Goal: Task Accomplishment & Management: Complete application form

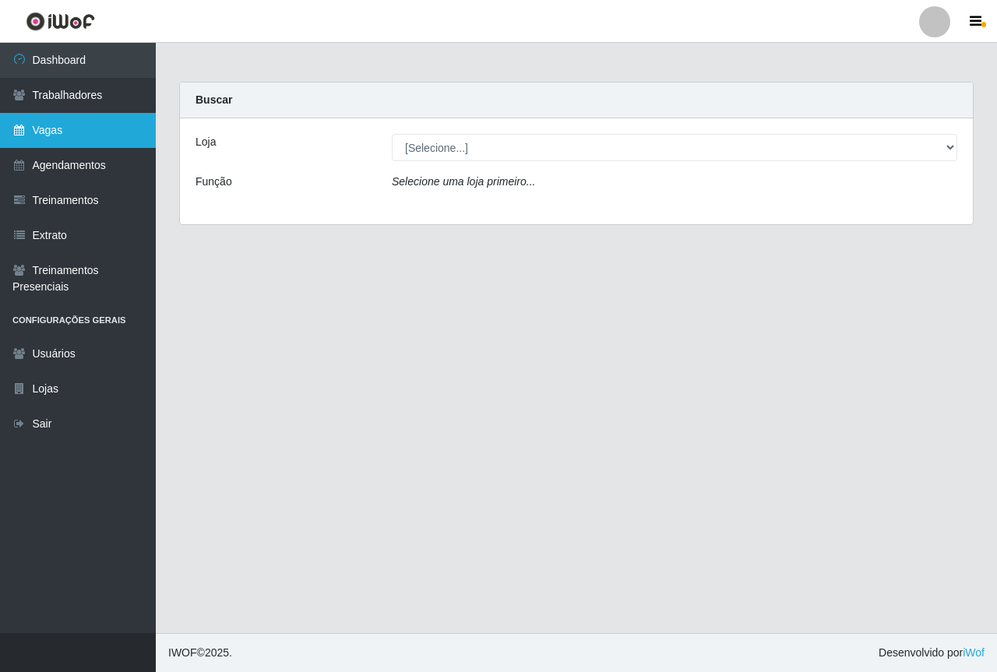
click at [65, 132] on link "Vagas" at bounding box center [78, 130] width 156 height 35
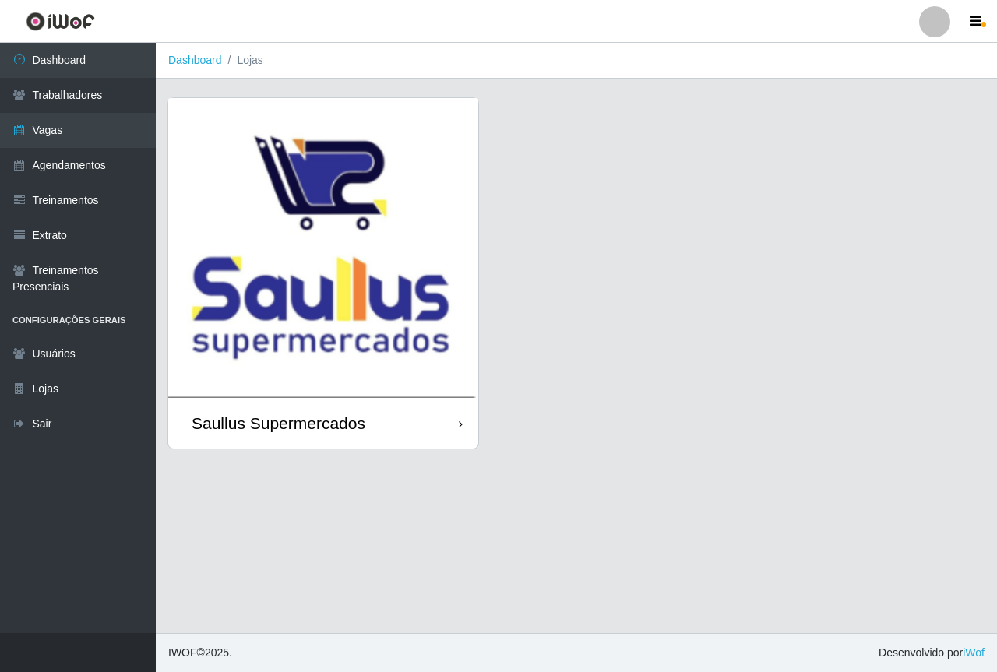
click at [393, 278] on img at bounding box center [323, 248] width 310 height 300
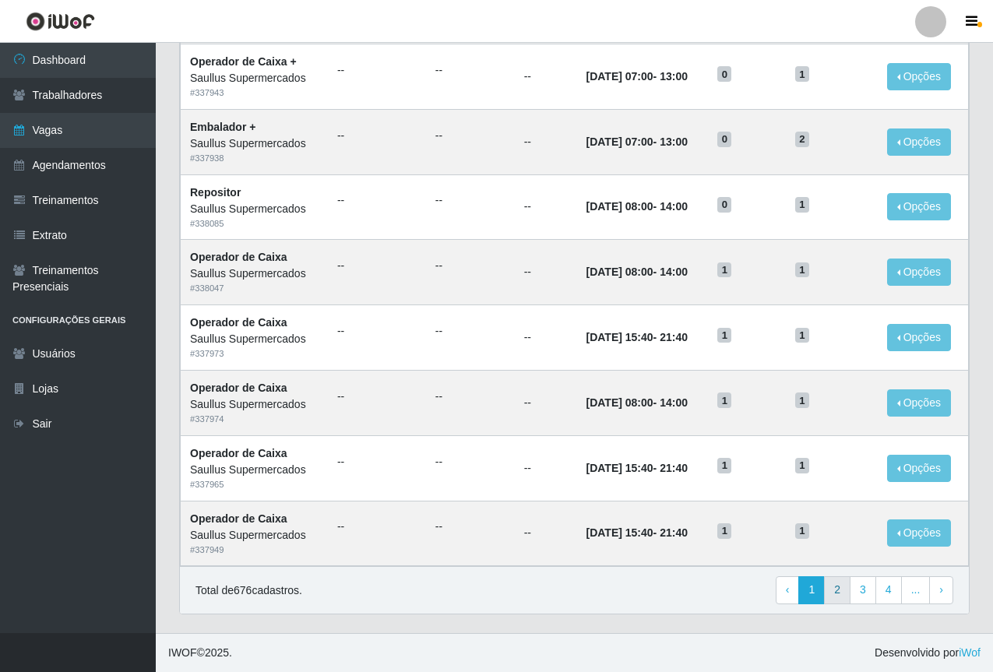
scroll to position [648, 0]
click at [869, 587] on link "3" at bounding box center [863, 590] width 26 height 28
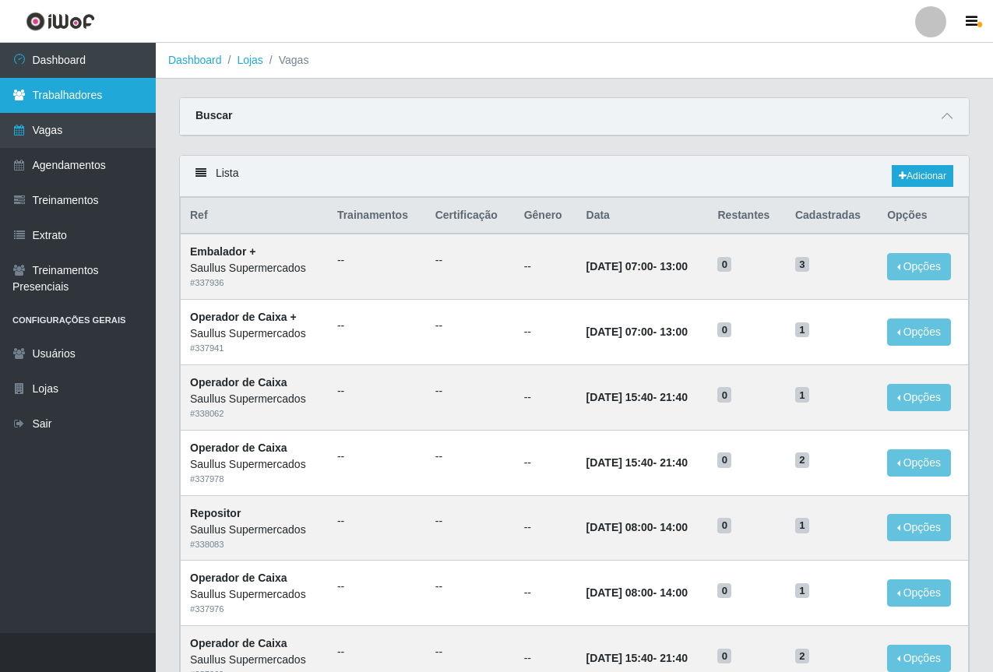
click at [107, 107] on link "Trabalhadores" at bounding box center [78, 95] width 156 height 35
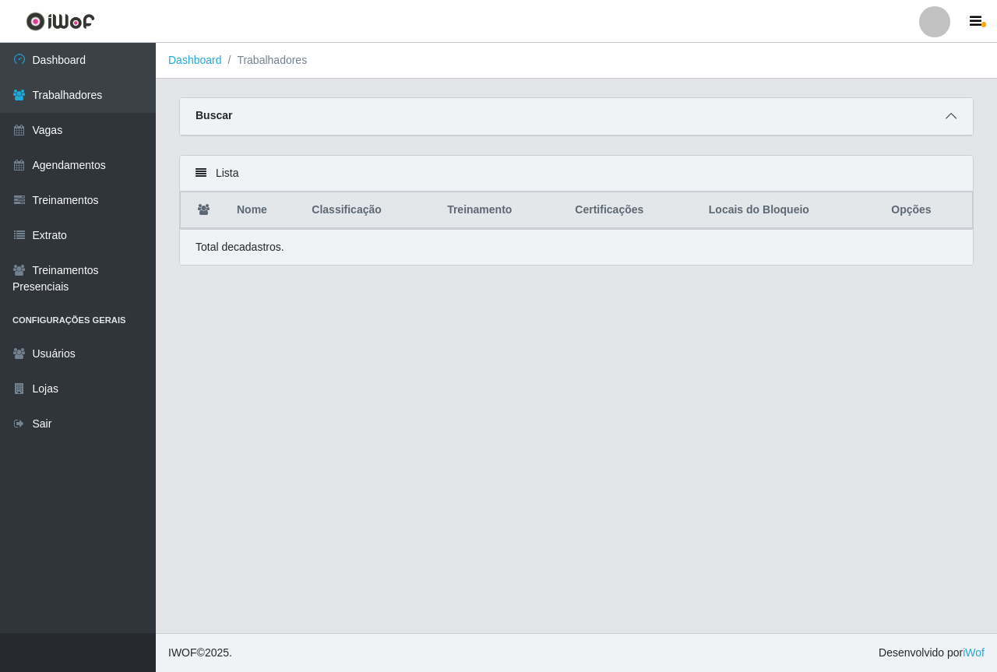
click at [947, 111] on span at bounding box center [951, 117] width 19 height 18
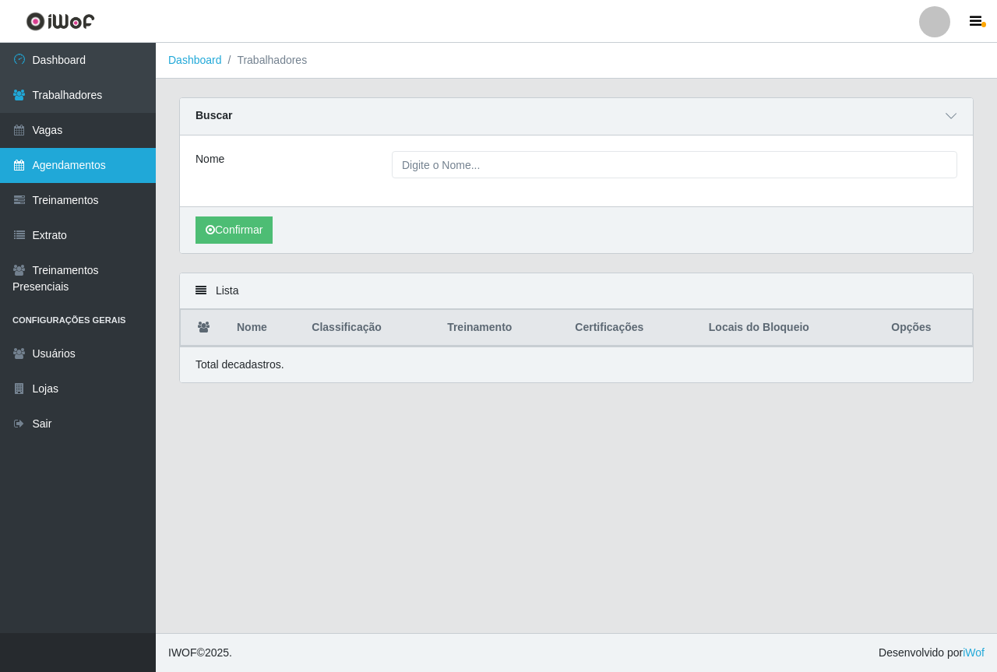
click at [72, 171] on link "Agendamentos" at bounding box center [78, 165] width 156 height 35
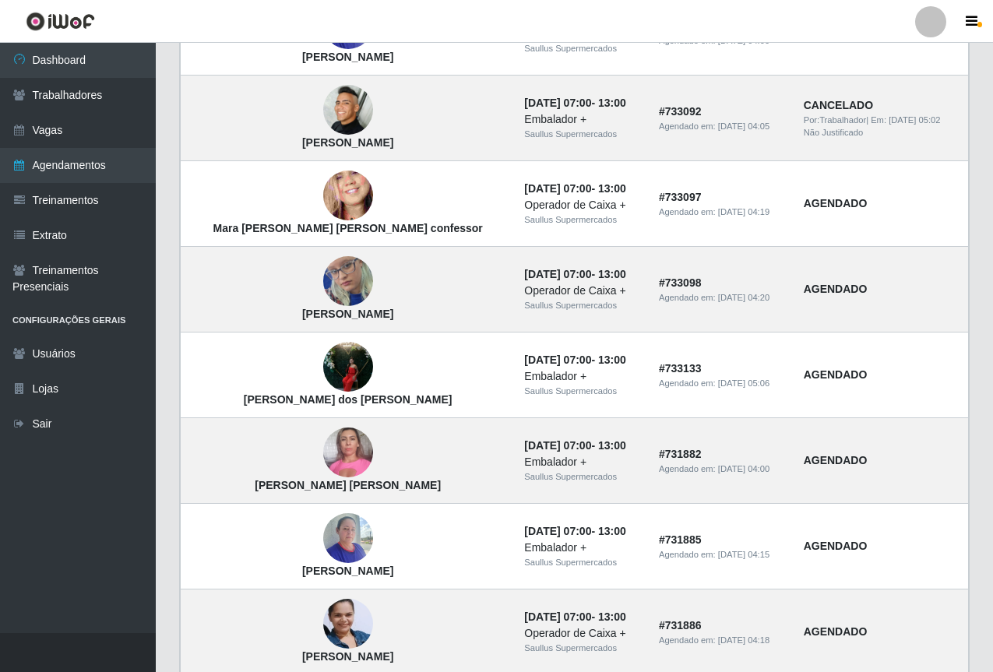
scroll to position [954, 0]
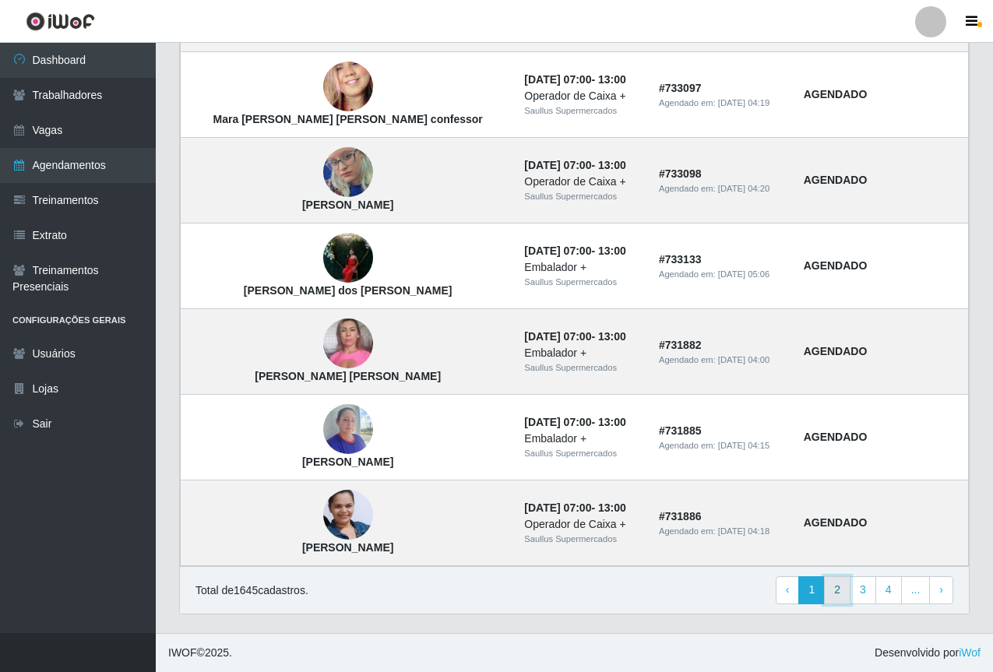
click at [846, 587] on link "2" at bounding box center [837, 590] width 26 height 28
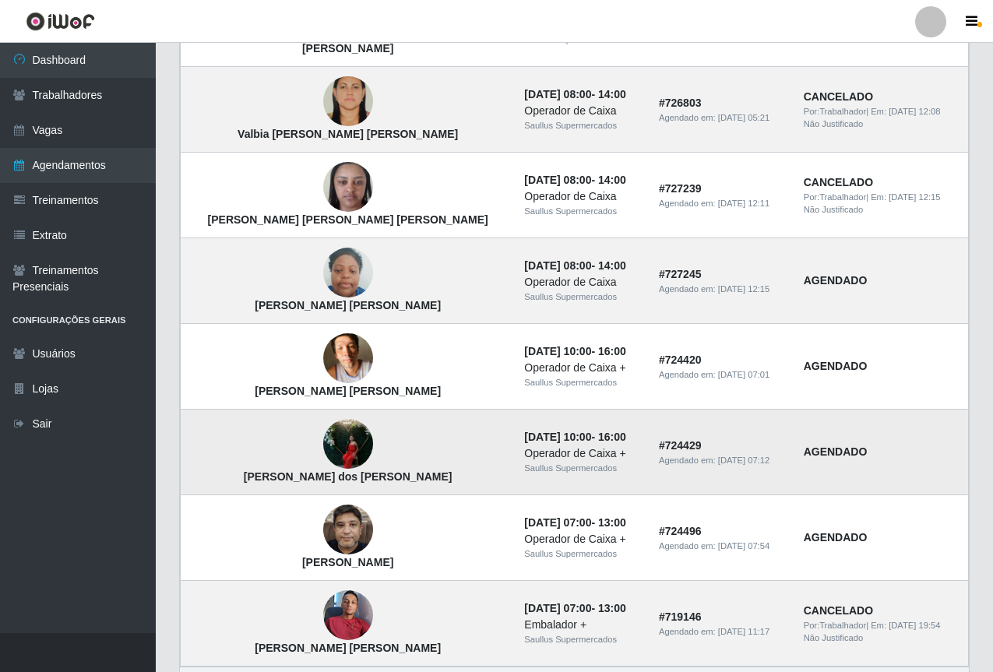
scroll to position [954, 0]
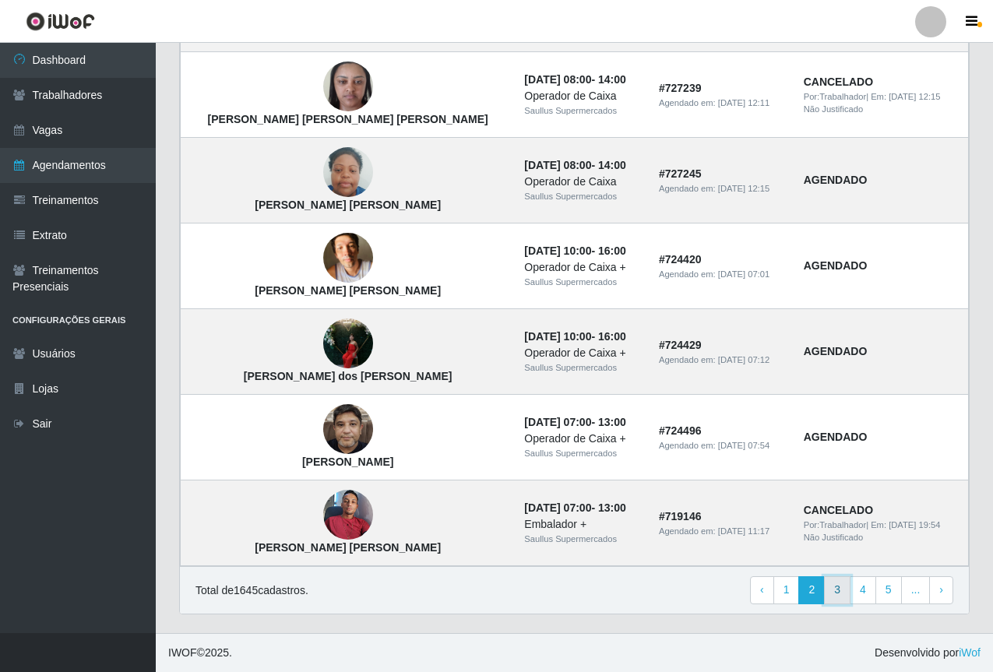
click at [851, 587] on link "3" at bounding box center [837, 590] width 26 height 28
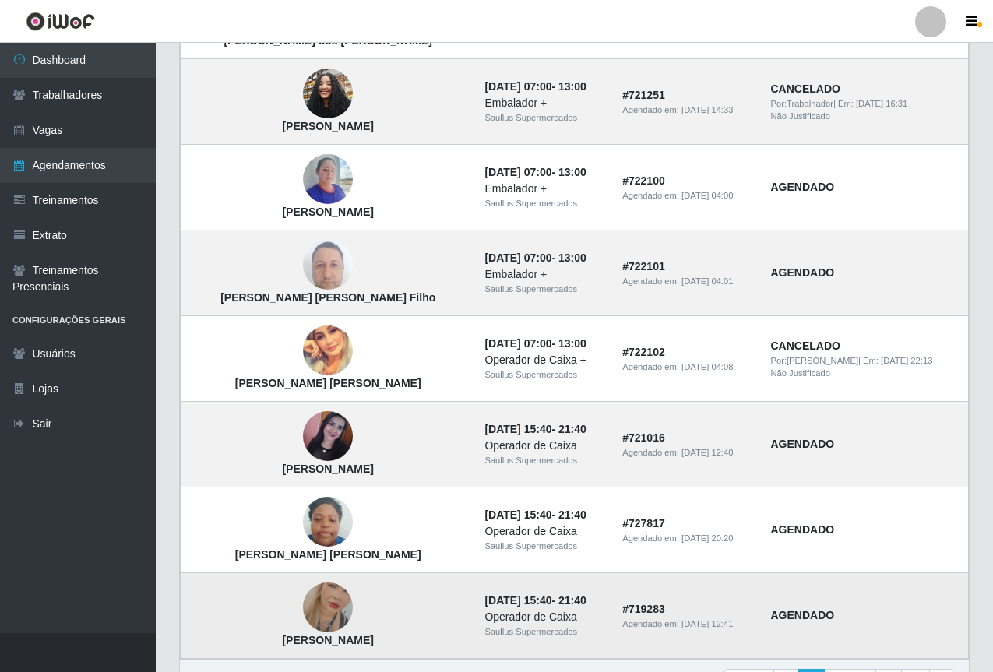
scroll to position [954, 0]
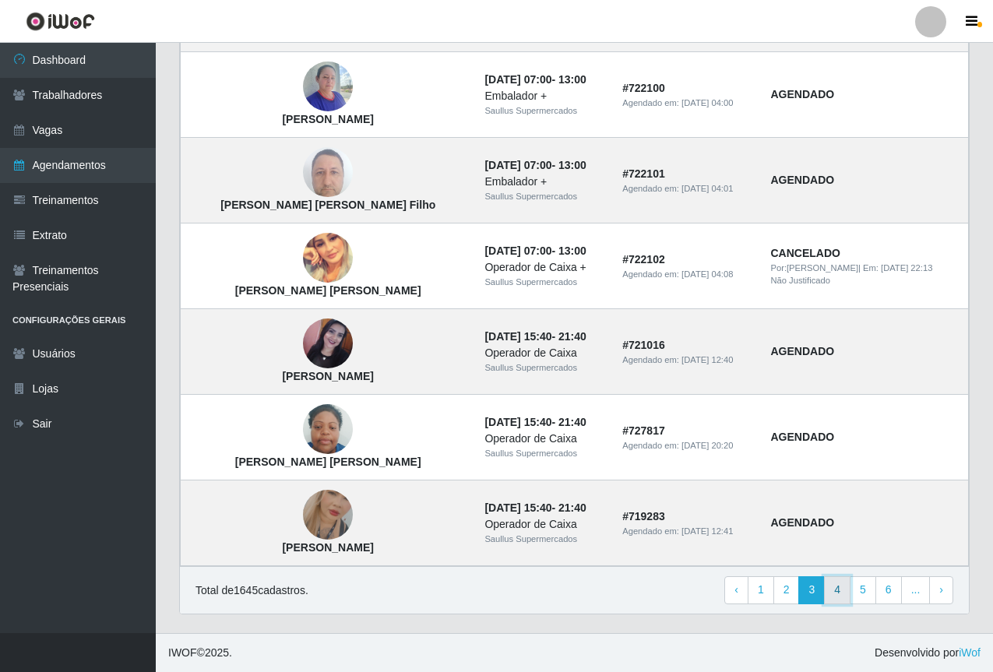
click at [843, 584] on link "4" at bounding box center [837, 590] width 26 height 28
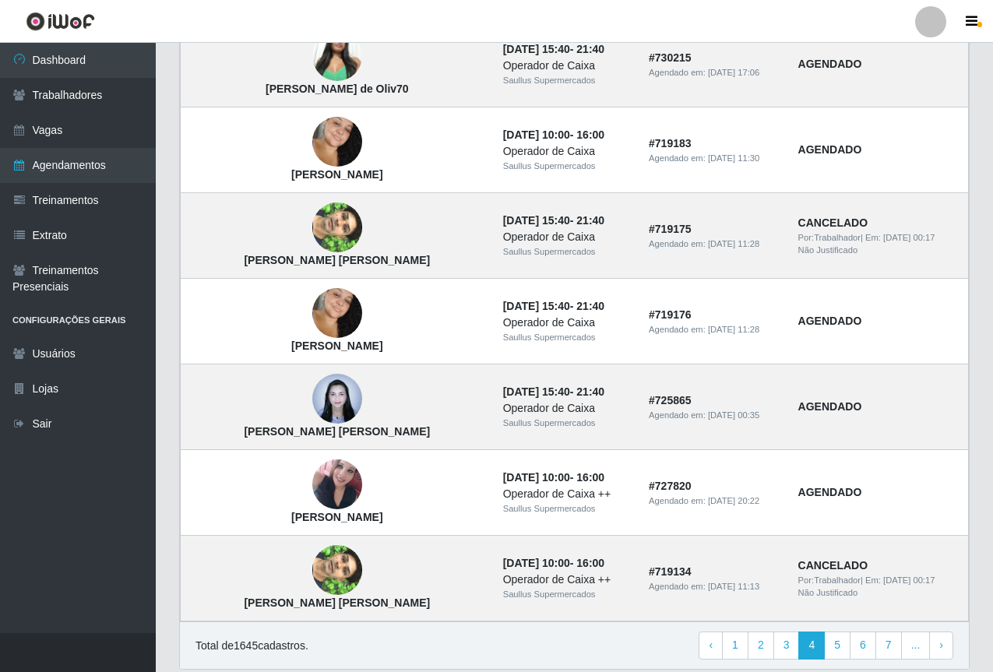
scroll to position [954, 0]
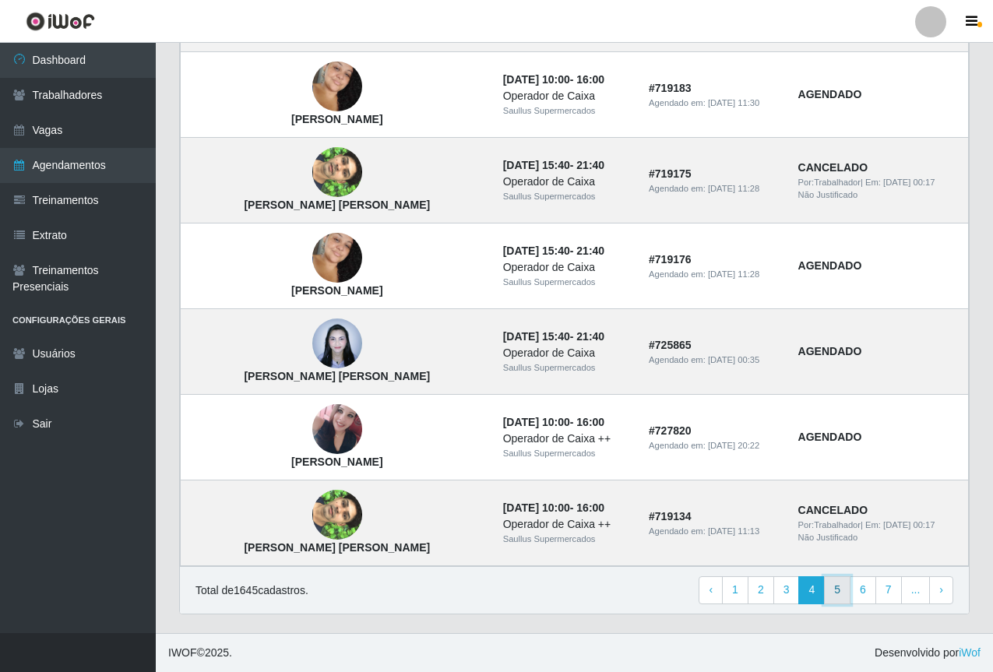
click at [841, 593] on link "5" at bounding box center [837, 590] width 26 height 28
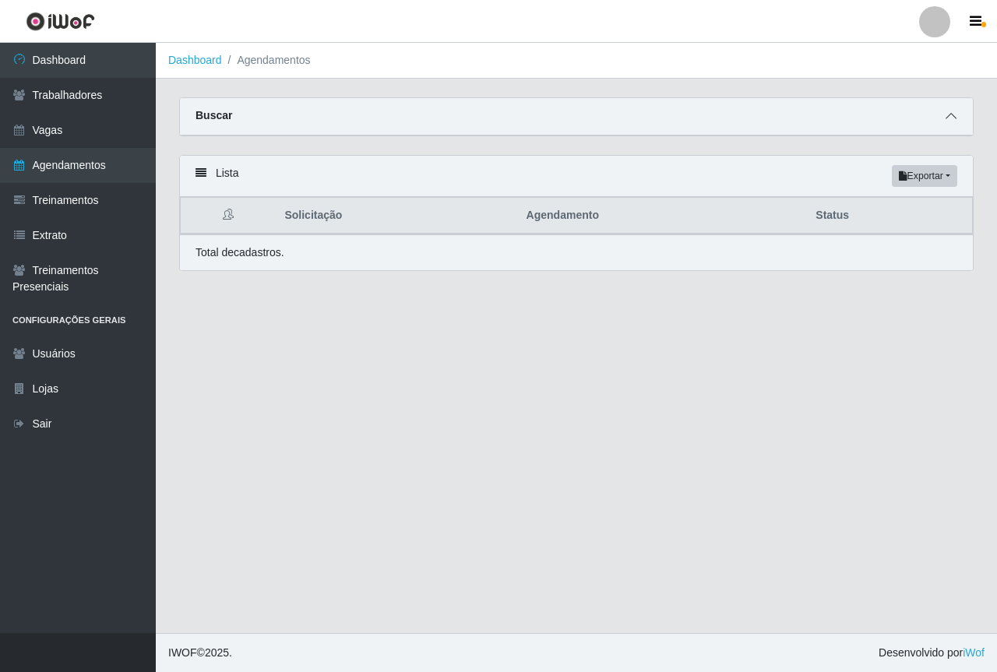
click at [957, 115] on span at bounding box center [951, 117] width 19 height 18
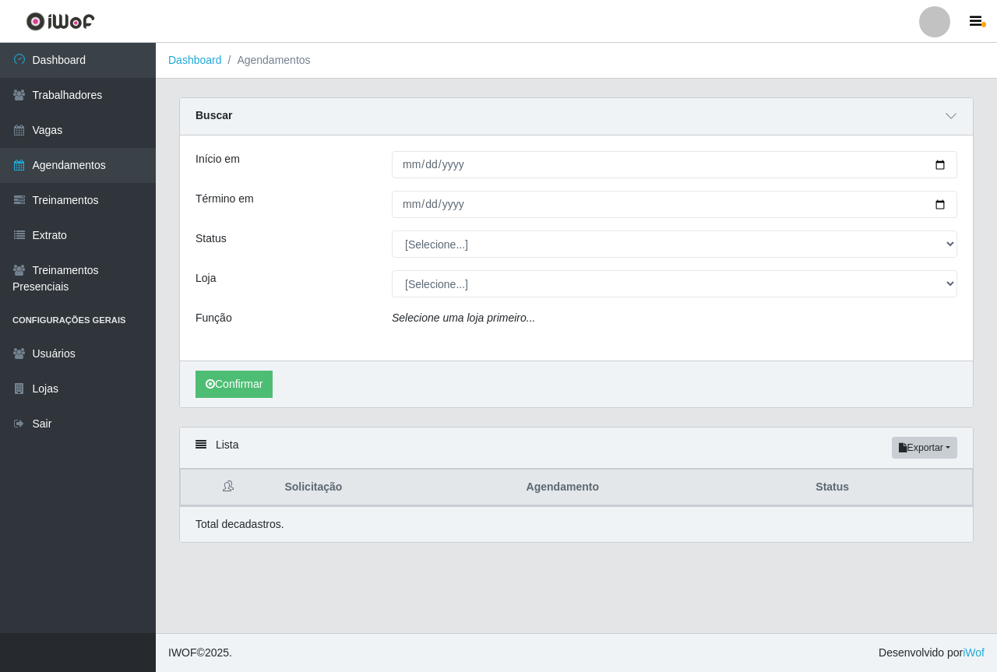
drag, startPoint x: 330, startPoint y: 263, endPoint x: 307, endPoint y: 238, distance: 33.6
click at [311, 246] on div "Início em Término em Status [Selecione...] AGENDADO AGUARDANDO LIBERAR EM ANDAM…" at bounding box center [576, 248] width 793 height 225
click at [329, 296] on div "Loja" at bounding box center [282, 283] width 196 height 27
click at [538, 375] on div "Confirmar" at bounding box center [576, 384] width 793 height 47
click at [726, 51] on ol "Dashboard Agendamentos" at bounding box center [576, 61] width 841 height 36
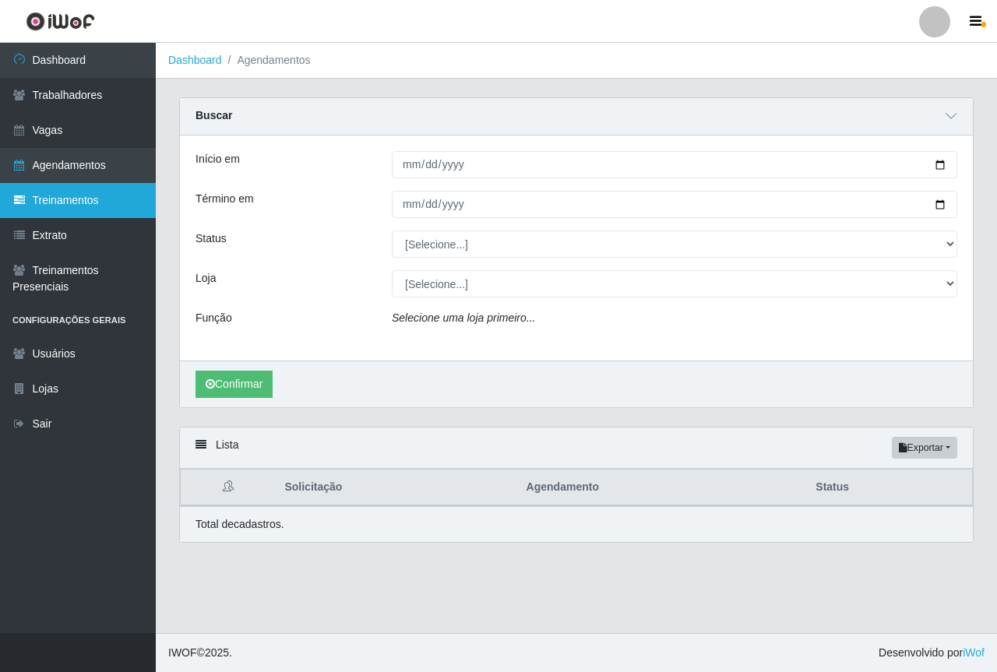
drag, startPoint x: 337, startPoint y: 274, endPoint x: 149, endPoint y: 190, distance: 206.4
click at [337, 274] on div "Loja" at bounding box center [282, 283] width 196 height 27
click at [348, 234] on div "Status" at bounding box center [282, 244] width 196 height 27
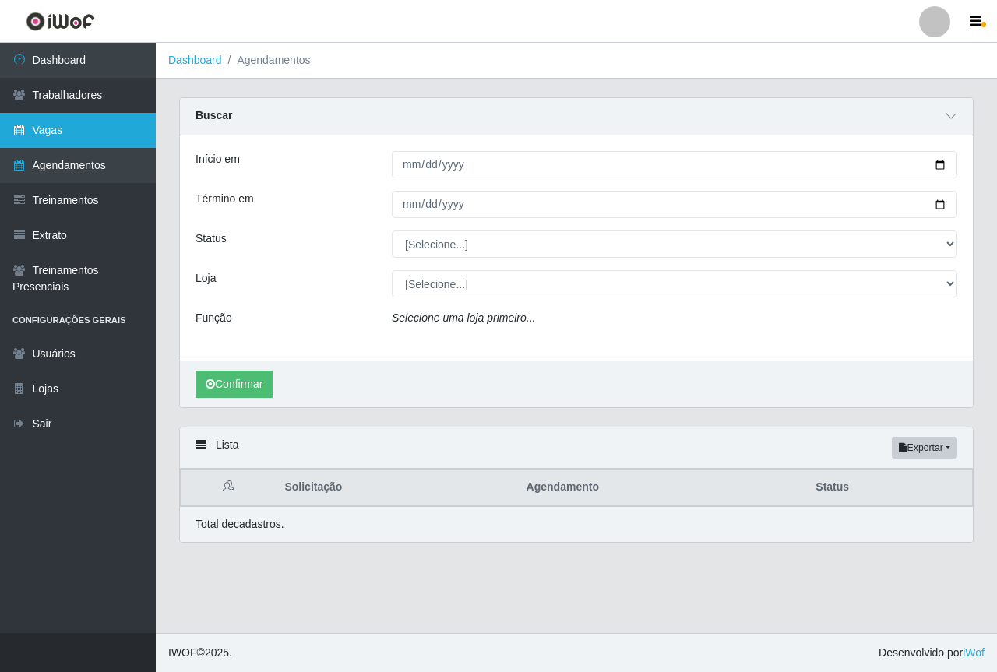
click at [97, 130] on link "Vagas" at bounding box center [78, 130] width 156 height 35
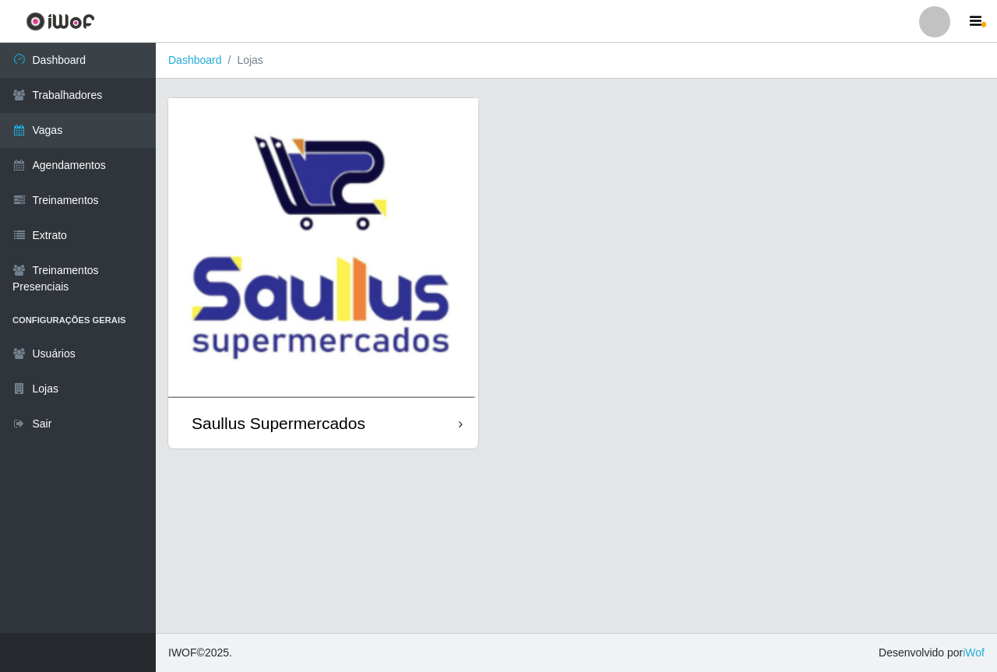
click at [312, 296] on img at bounding box center [323, 248] width 310 height 300
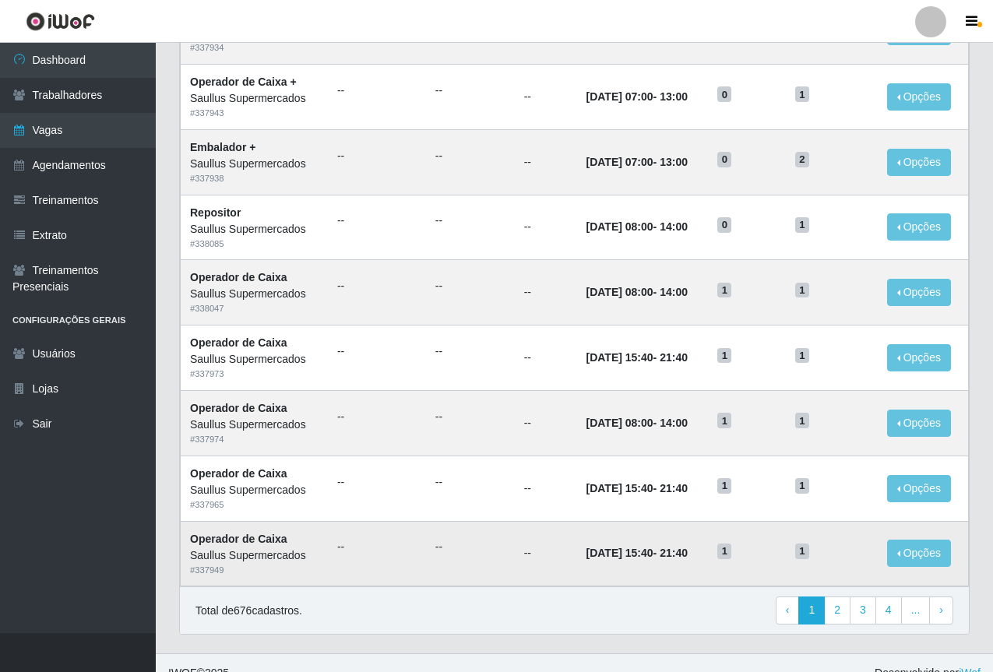
scroll to position [648, 0]
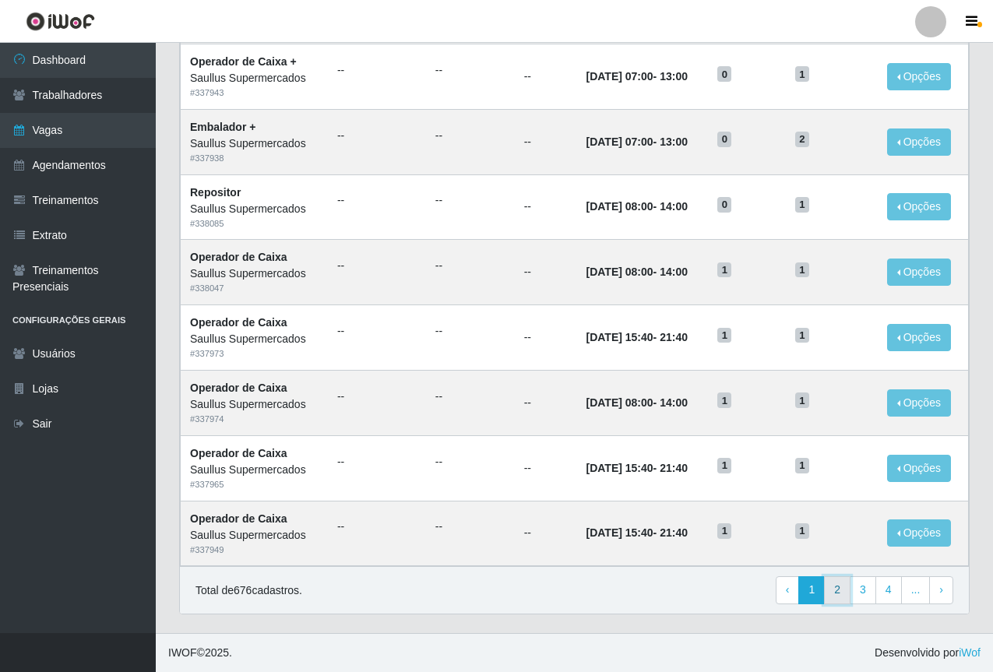
click at [840, 590] on link "2" at bounding box center [837, 590] width 26 height 28
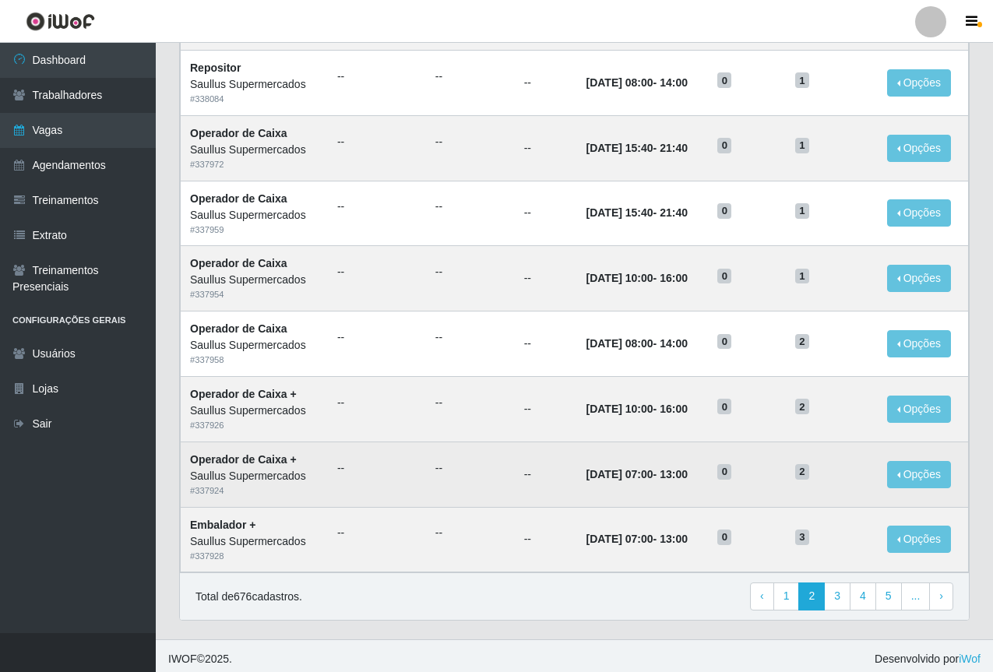
scroll to position [648, 0]
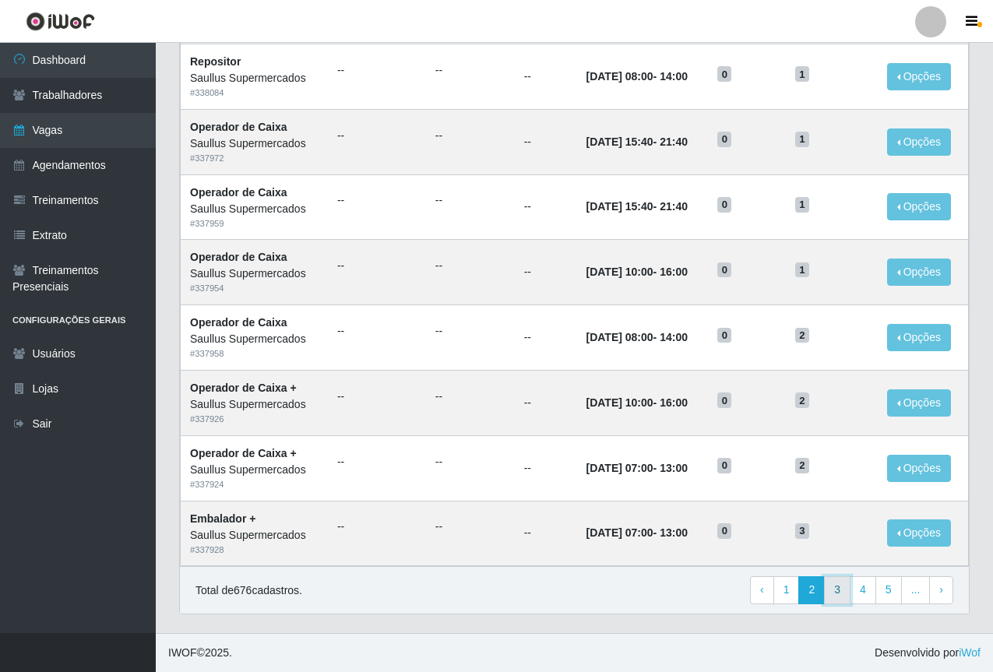
click at [837, 589] on link "3" at bounding box center [837, 590] width 26 height 28
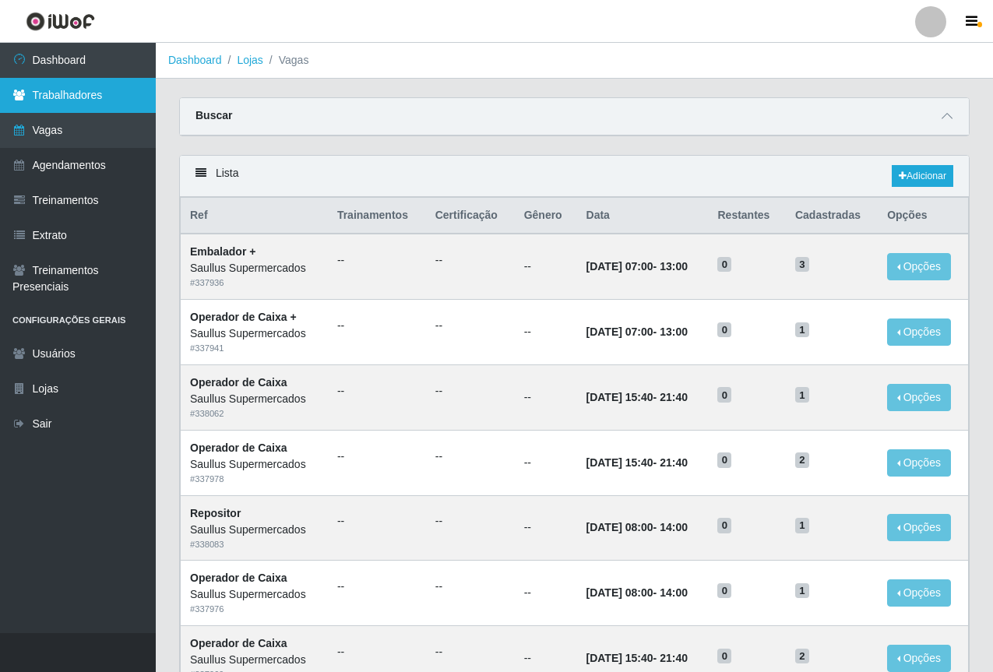
click at [74, 93] on link "Trabalhadores" at bounding box center [78, 95] width 156 height 35
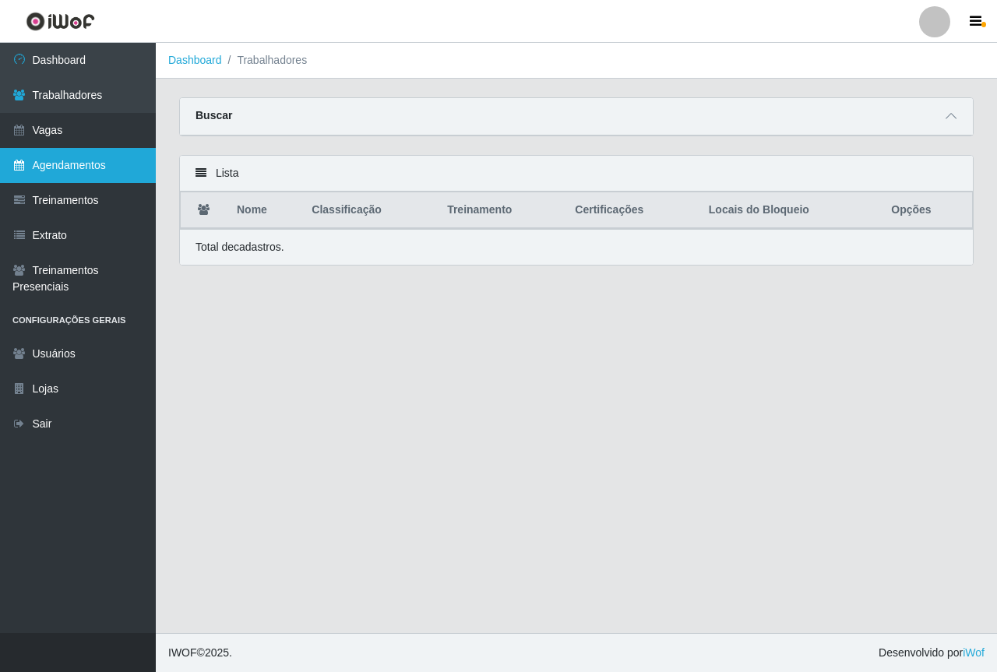
click at [87, 168] on link "Agendamentos" at bounding box center [78, 165] width 156 height 35
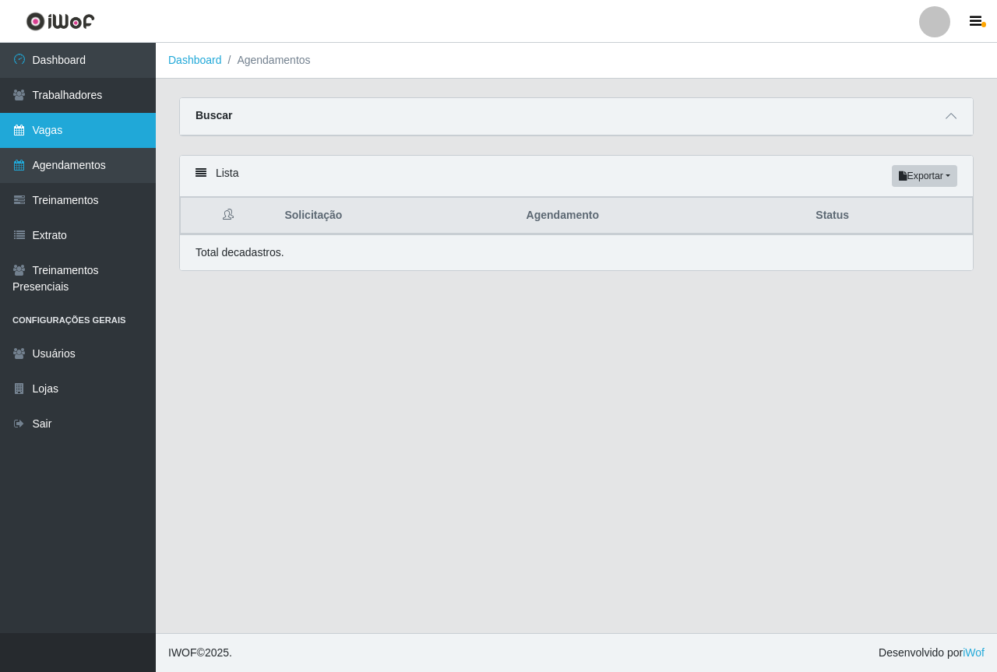
click at [100, 123] on link "Vagas" at bounding box center [78, 130] width 156 height 35
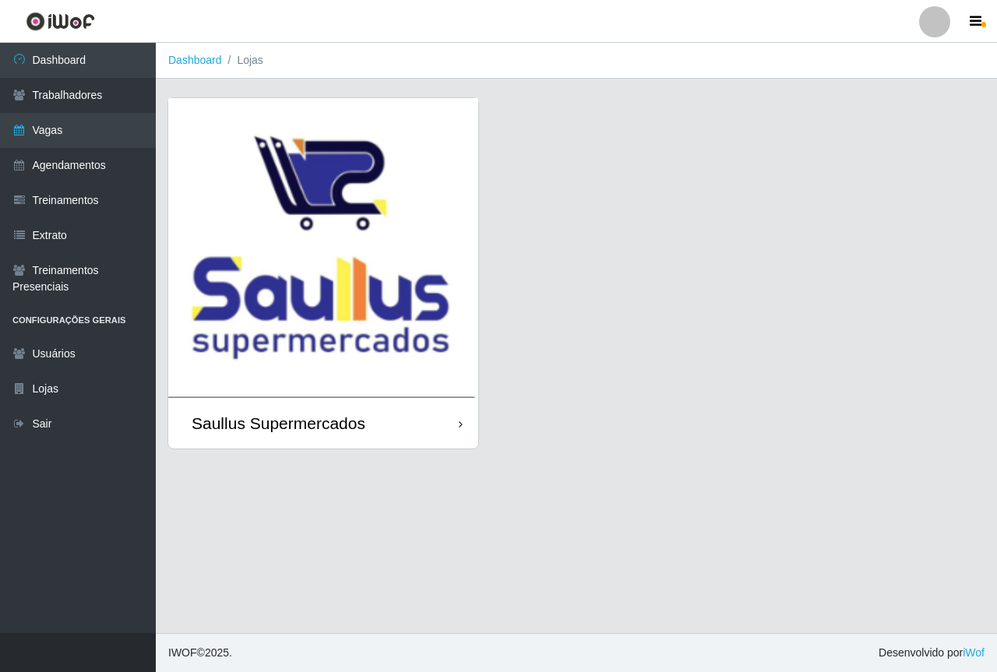
click at [337, 248] on img at bounding box center [323, 248] width 310 height 300
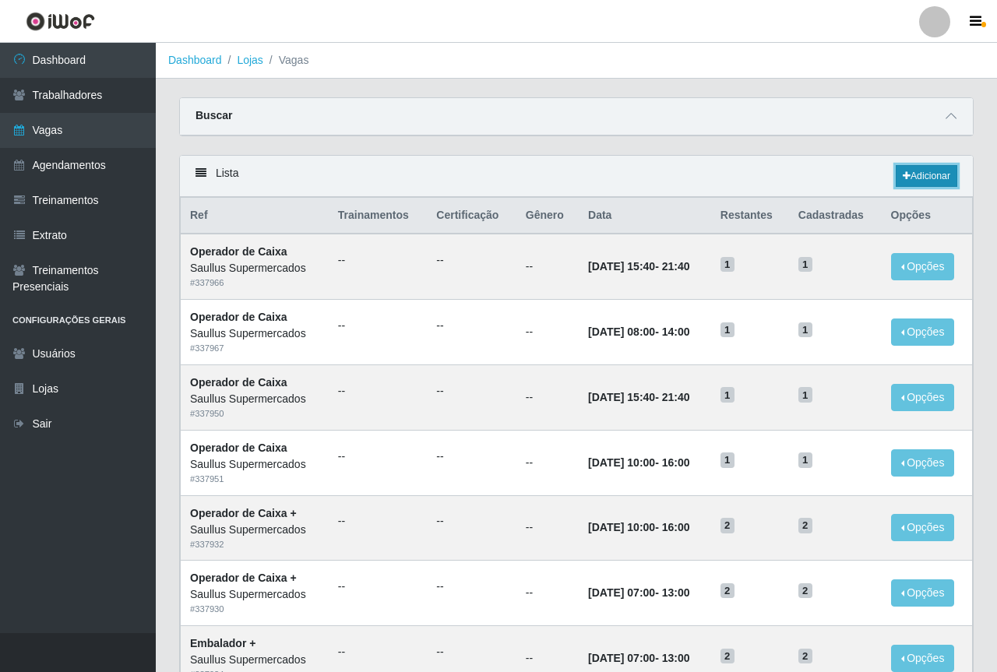
click at [919, 172] on link "Adicionar" at bounding box center [927, 176] width 62 height 22
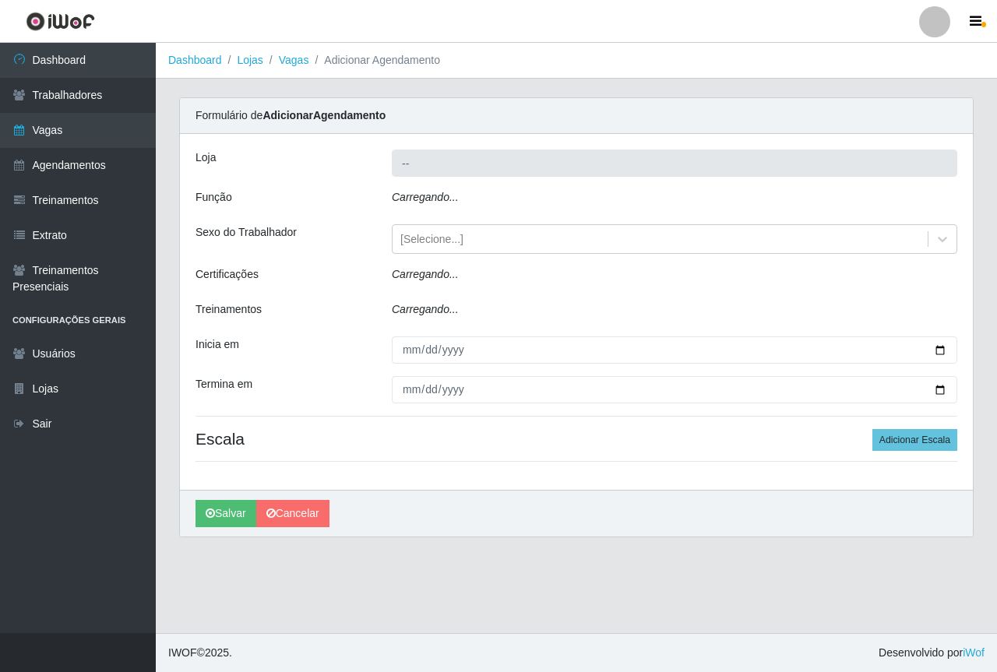
type input "Saullus Supermercados"
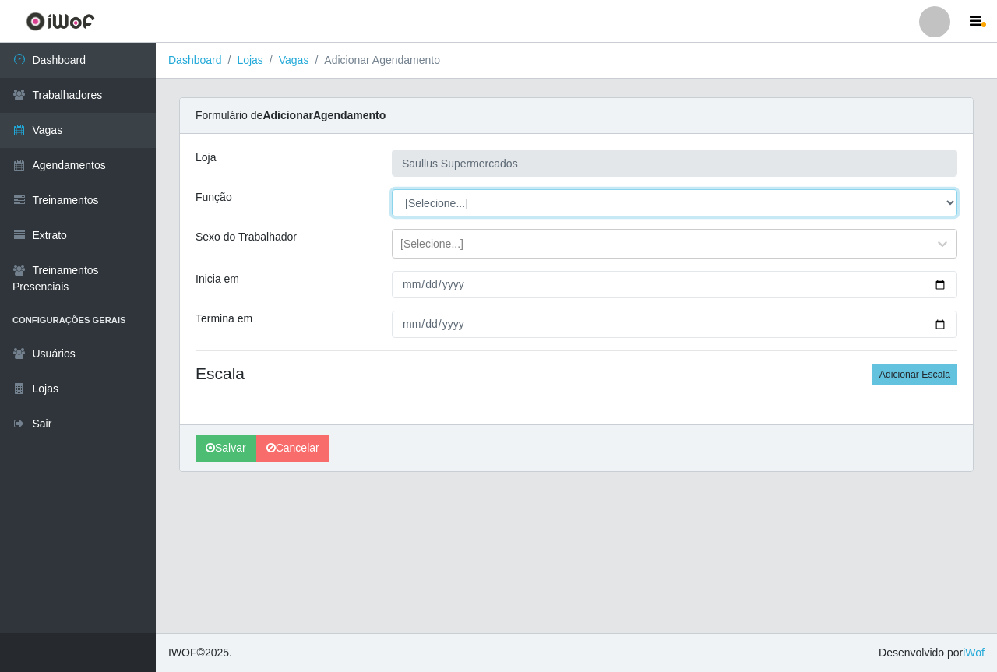
click at [425, 205] on select "[Selecione...] ASG ASG + ASG ++ Balconista de Açougue Balconista de Açougue + B…" at bounding box center [675, 202] width 566 height 27
select select "115"
click at [392, 189] on select "[Selecione...] ASG ASG + ASG ++ Balconista de Açougue Balconista de Açougue + B…" at bounding box center [675, 202] width 566 height 27
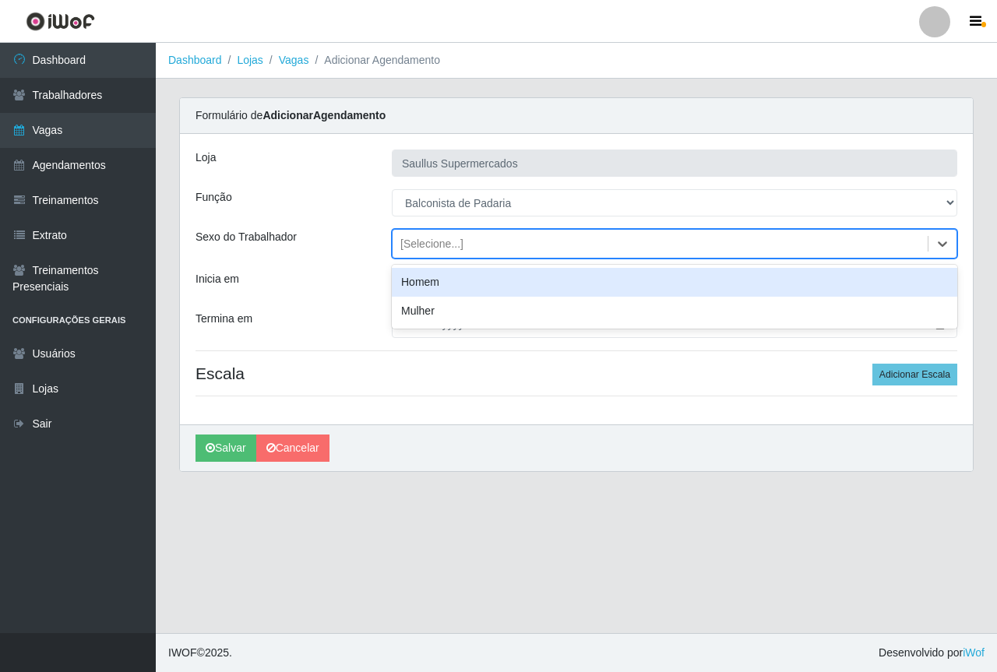
click at [398, 237] on div "[Selecione...]" at bounding box center [660, 244] width 535 height 26
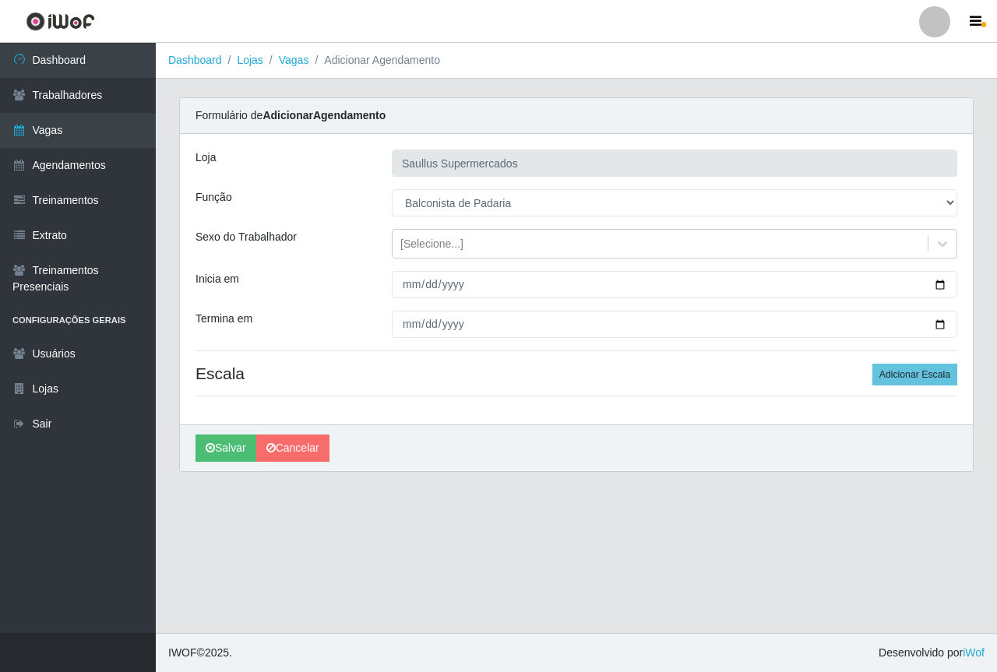
click at [384, 307] on div "[PERSON_NAME] Supermercados Função [Selecione...] ASG ASG + ASG ++ Balconista d…" at bounding box center [576, 279] width 793 height 291
click at [408, 248] on div "[Selecione...]" at bounding box center [431, 244] width 63 height 16
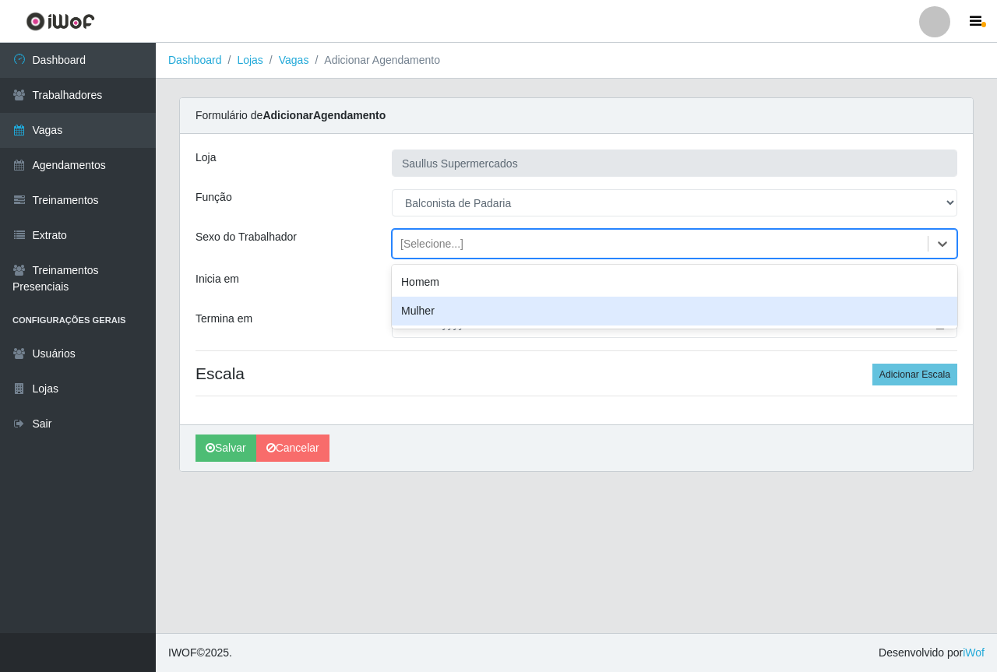
click at [414, 316] on div "Mulher" at bounding box center [675, 311] width 566 height 29
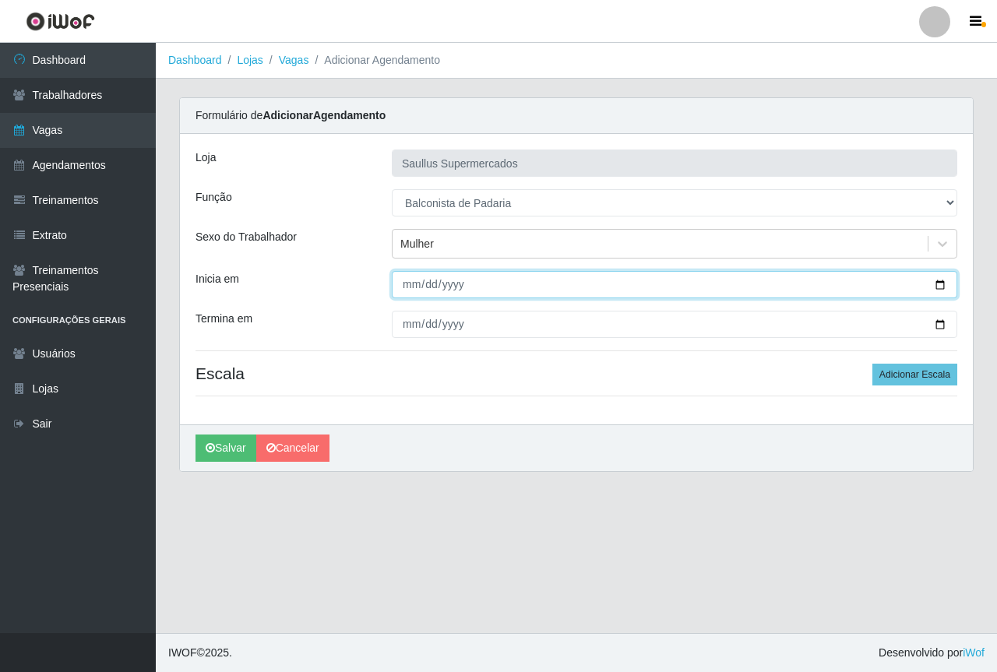
drag, startPoint x: 410, startPoint y: 285, endPoint x: 516, endPoint y: 569, distance: 303.4
click at [410, 293] on input "Inicia em" at bounding box center [675, 284] width 566 height 27
type input "[DATE]"
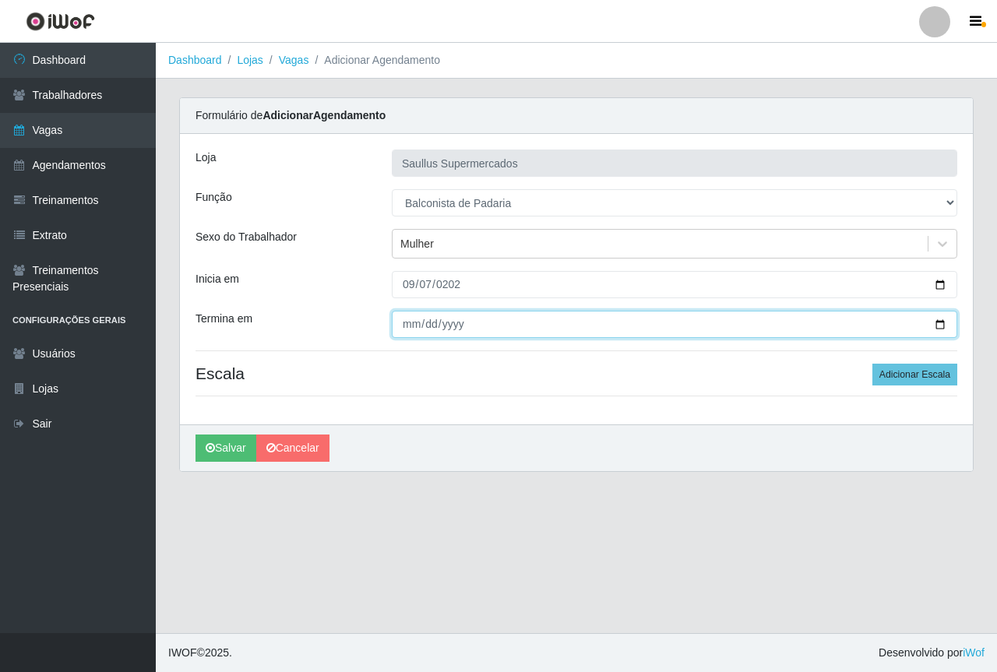
click at [404, 323] on input "Termina em" at bounding box center [675, 324] width 566 height 27
type input "[DATE]"
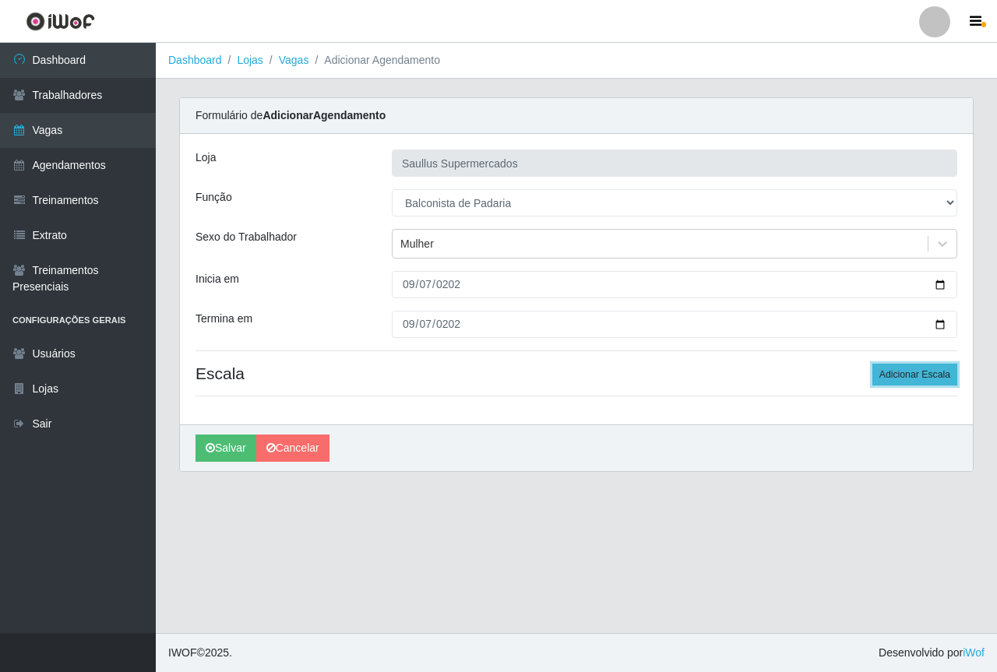
click at [922, 375] on button "Adicionar Escala" at bounding box center [914, 375] width 85 height 22
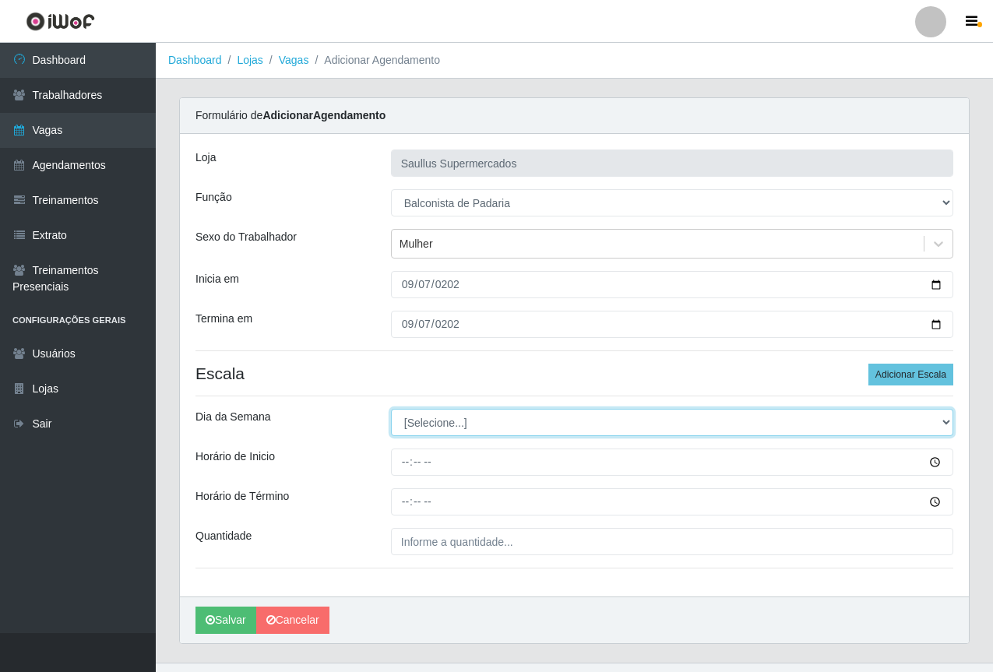
click at [468, 421] on select "[Selecione...] Segunda Terça Quarta Quinta Sexta Sábado Domingo" at bounding box center [672, 422] width 562 height 27
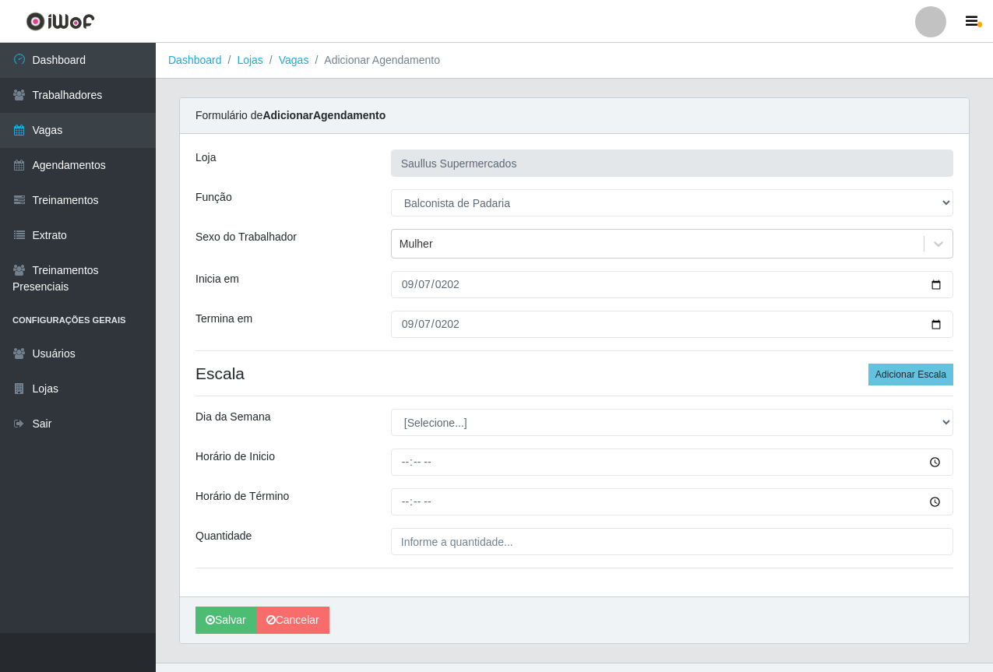
click at [362, 438] on div "[PERSON_NAME] Supermercados Função [Selecione...] ASG ASG + ASG ++ Balconista d…" at bounding box center [574, 365] width 789 height 463
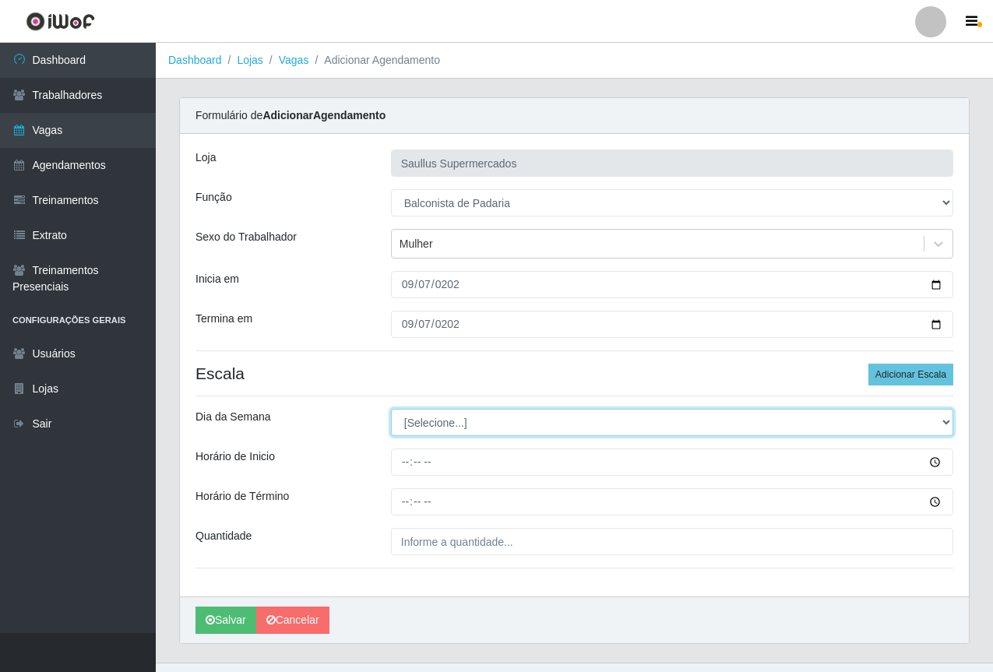
click at [810, 417] on select "[Selecione...] Segunda Terça Quarta Quinta Sexta Sábado Domingo" at bounding box center [672, 422] width 562 height 27
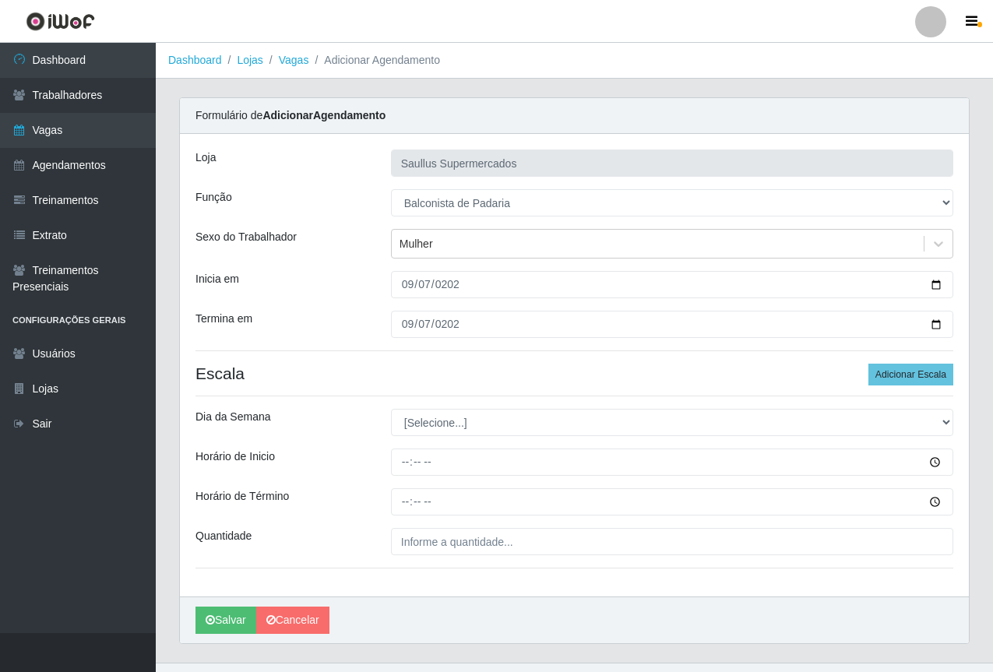
drag, startPoint x: 351, startPoint y: 527, endPoint x: 441, endPoint y: 455, distance: 114.7
click at [355, 525] on div "[PERSON_NAME] Supermercados Função [Selecione...] ASG ASG + ASG ++ Balconista d…" at bounding box center [574, 365] width 789 height 463
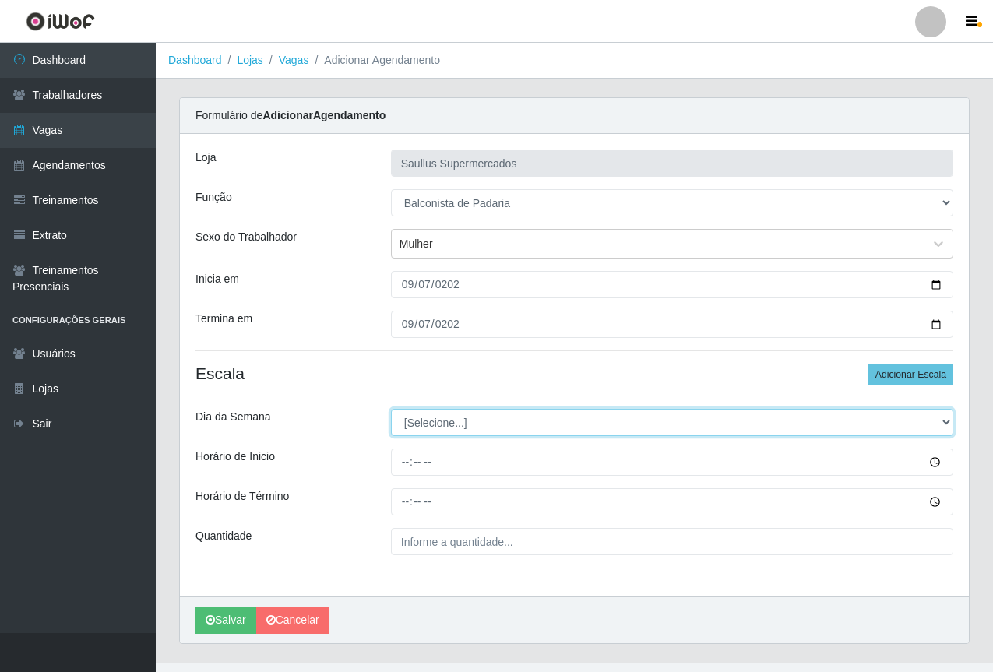
click at [449, 431] on select "[Selecione...] Segunda Terça Quarta Quinta Sexta Sábado Domingo" at bounding box center [672, 422] width 562 height 27
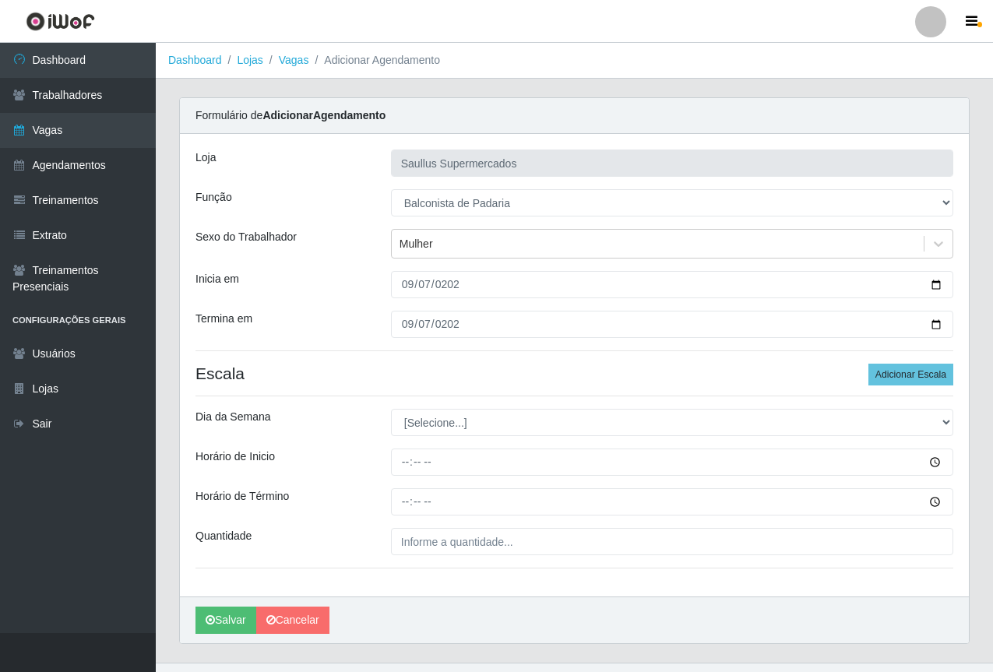
drag, startPoint x: 359, startPoint y: 502, endPoint x: 383, endPoint y: 470, distance: 40.0
click at [359, 499] on div "Horário de Término" at bounding box center [282, 501] width 196 height 27
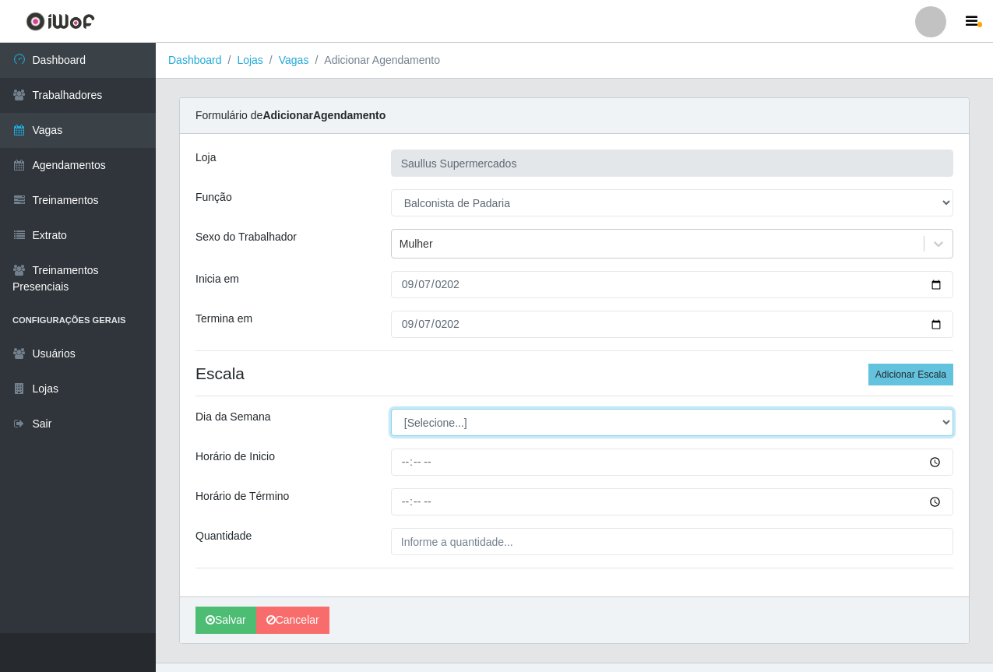
click at [438, 422] on select "[Selecione...] Segunda Terça Quarta Quinta Sexta Sábado Domingo" at bounding box center [672, 422] width 562 height 27
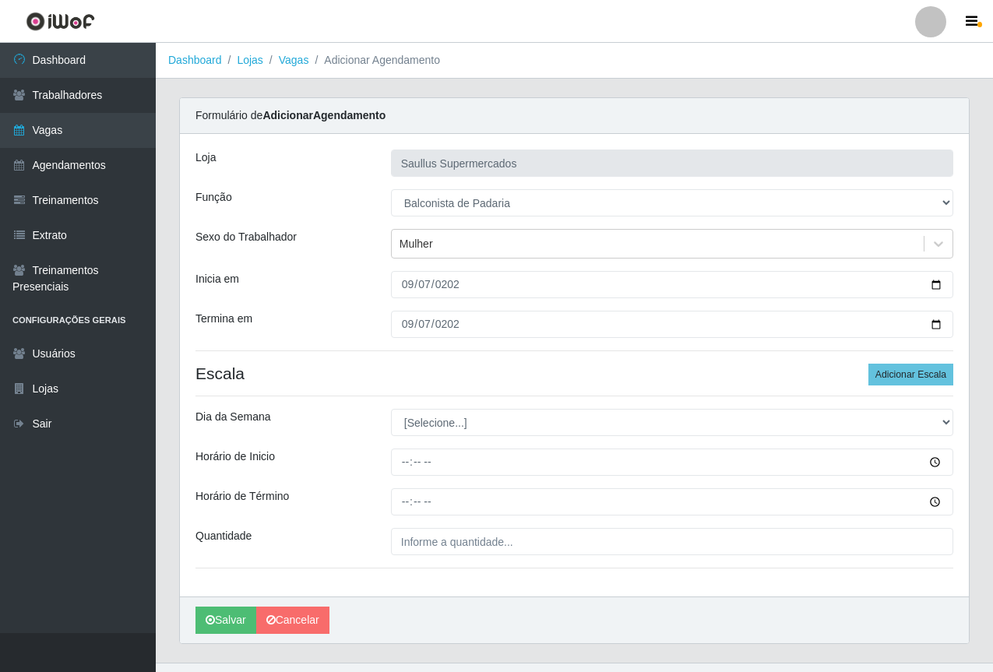
click at [439, 610] on div "[PERSON_NAME]" at bounding box center [574, 620] width 789 height 47
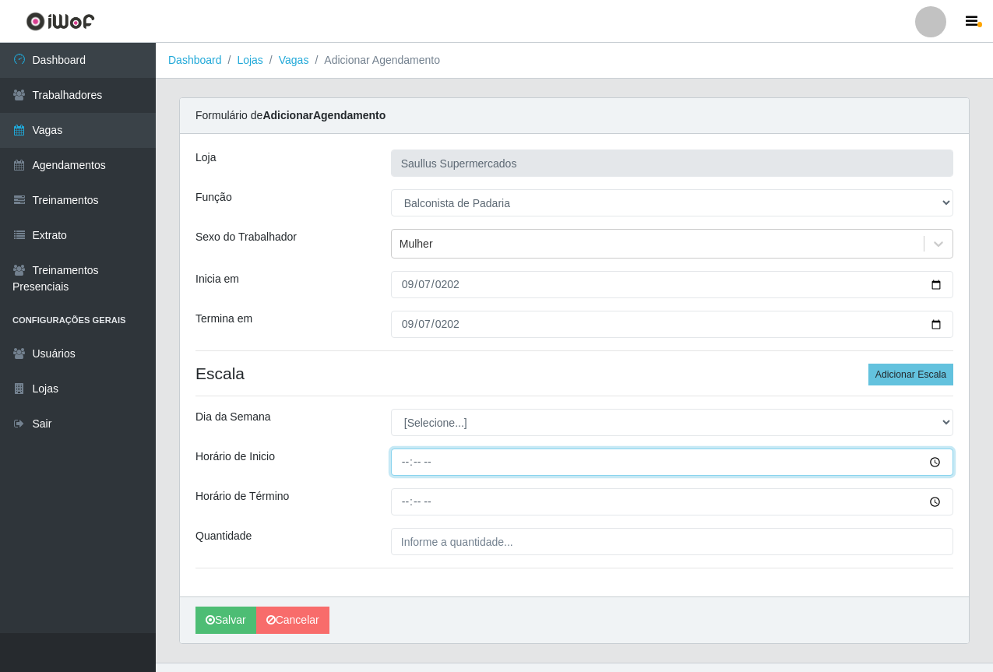
drag, startPoint x: 406, startPoint y: 471, endPoint x: 499, endPoint y: 501, distance: 97.6
click at [406, 470] on input "Horário de Inicio" at bounding box center [672, 462] width 562 height 27
type input "08:00"
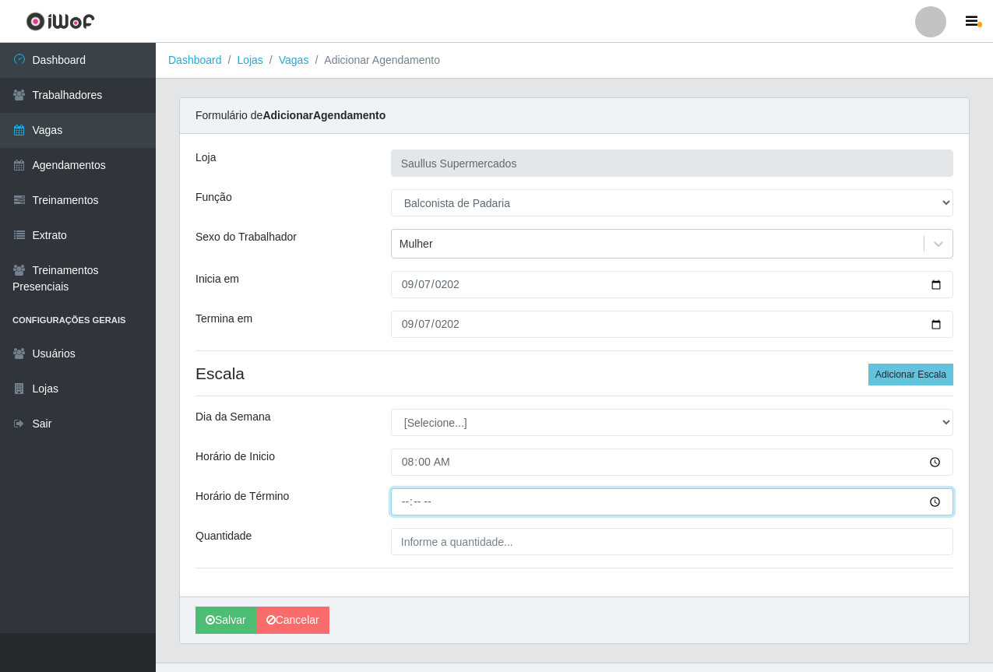
click at [407, 508] on input "Horário de Término" at bounding box center [672, 501] width 562 height 27
type input "14:00"
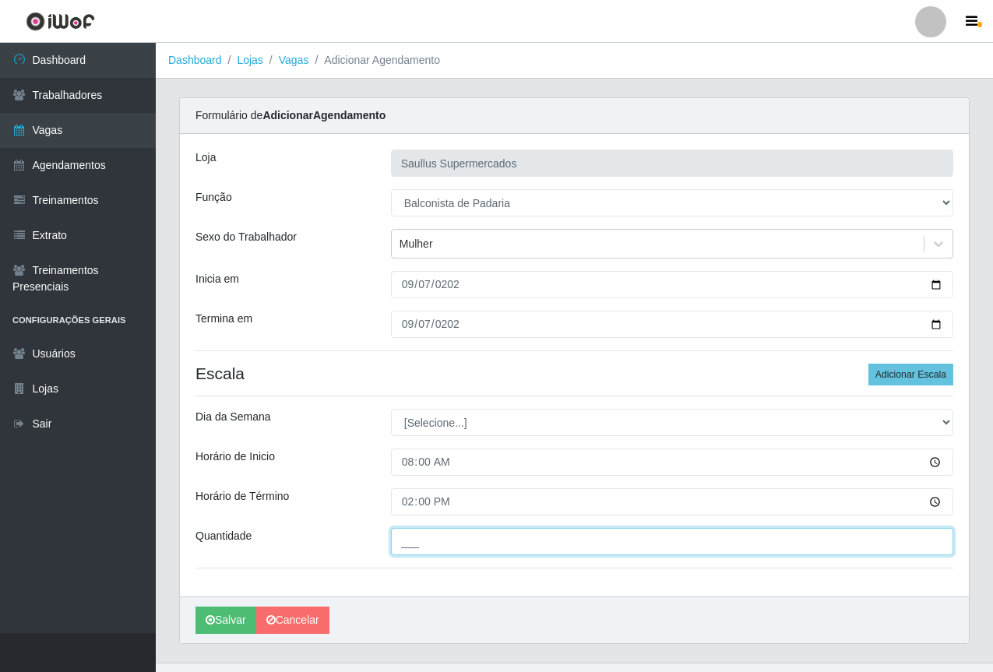
click at [423, 549] on input "___" at bounding box center [672, 541] width 562 height 27
type input "1__"
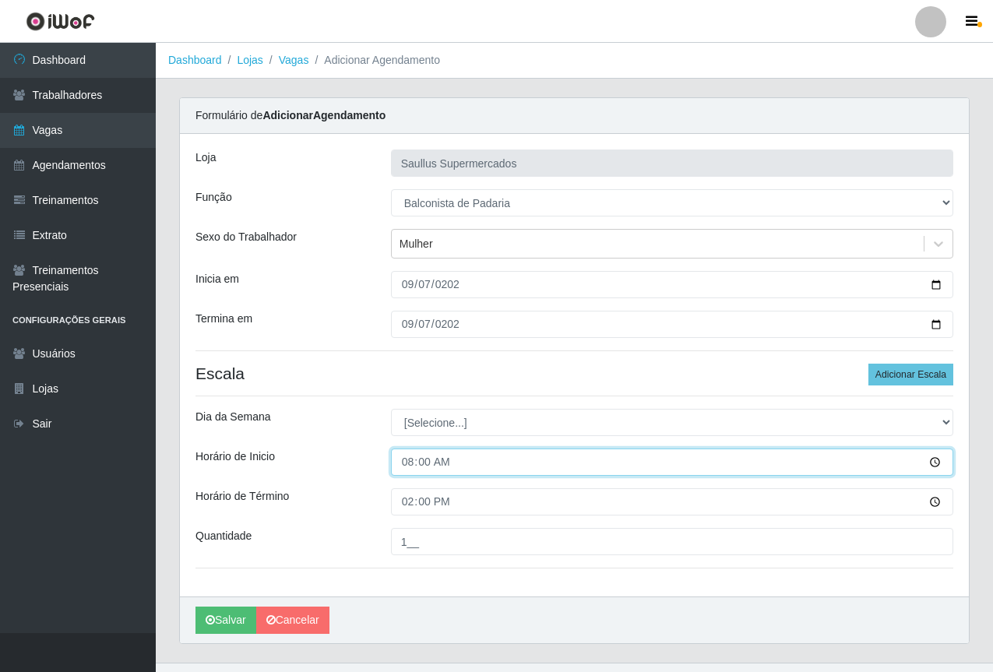
click at [409, 468] on input "08:00" at bounding box center [672, 462] width 562 height 27
type input "07:00"
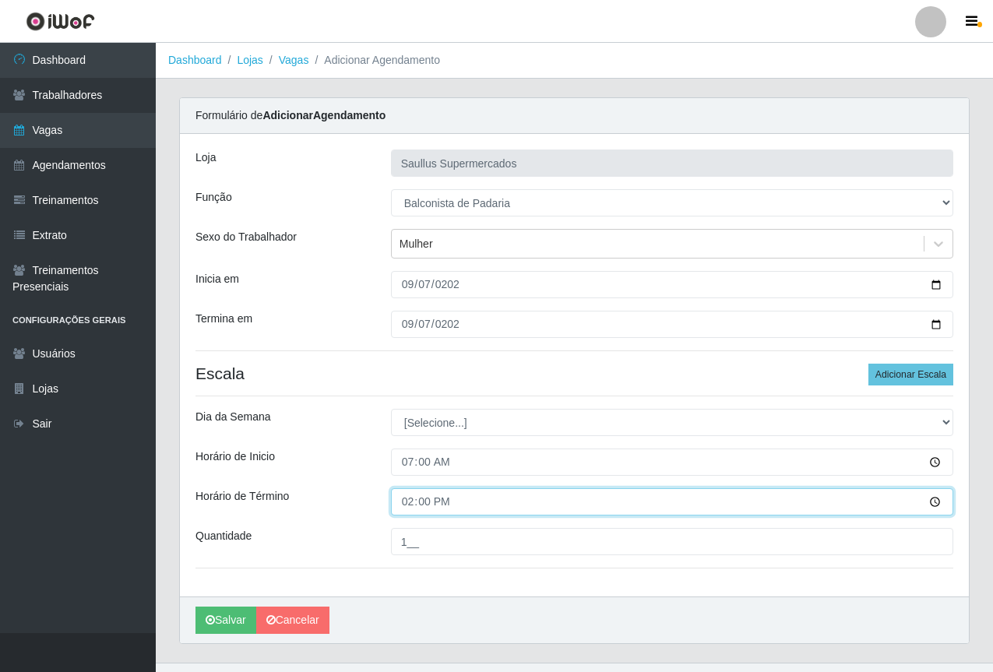
click at [414, 499] on input "14:00" at bounding box center [672, 501] width 562 height 27
type input "13:00"
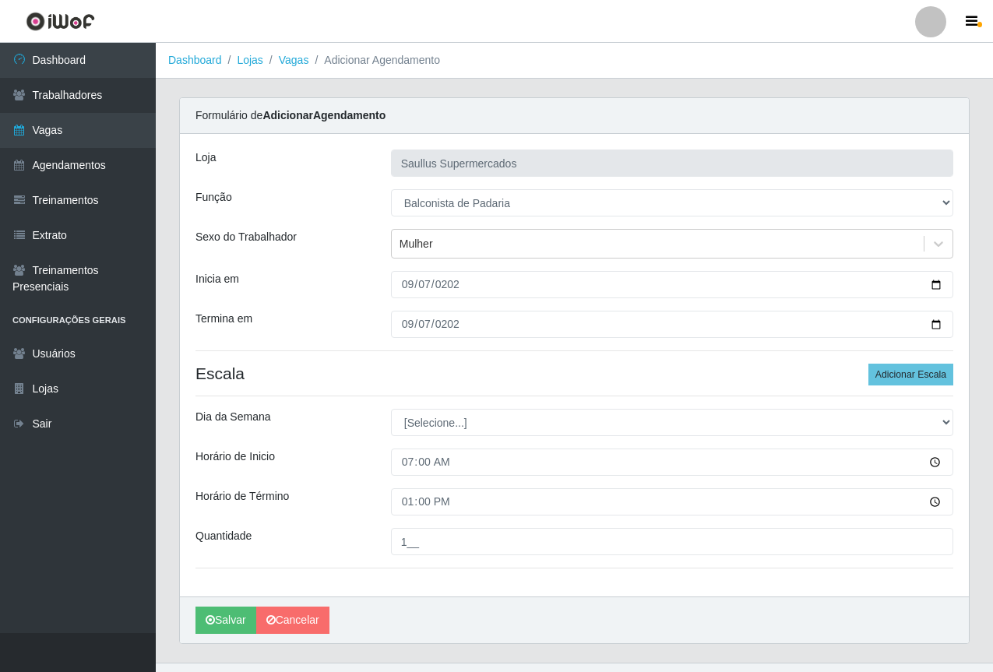
drag, startPoint x: 495, startPoint y: 366, endPoint x: 509, endPoint y: 365, distance: 13.3
click at [509, 369] on h4 "Escala Adicionar Escala" at bounding box center [575, 373] width 758 height 19
click at [235, 617] on button "Salvar" at bounding box center [226, 620] width 61 height 27
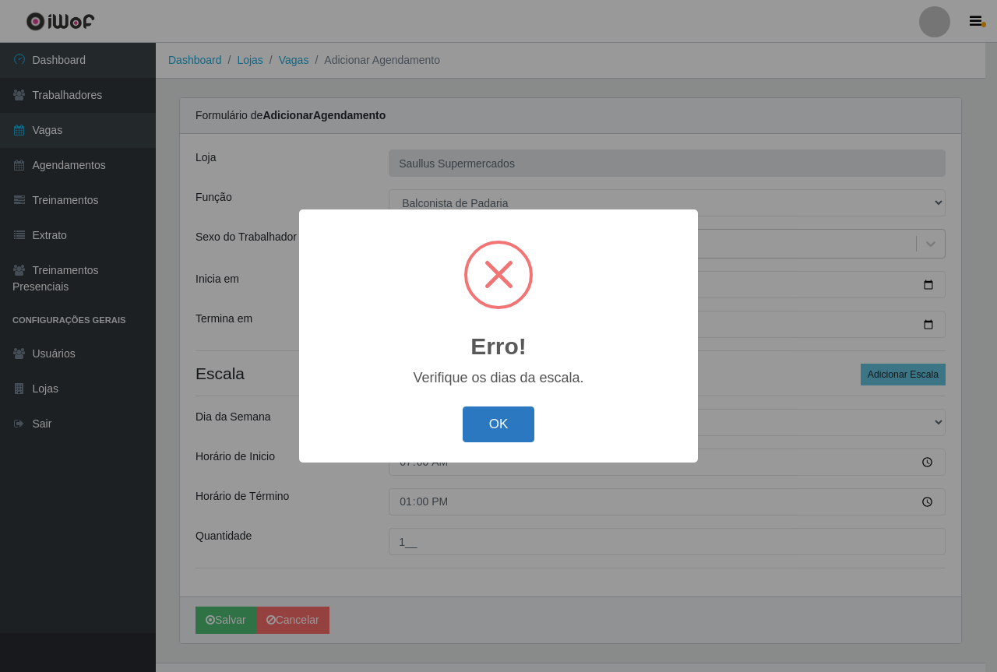
click at [484, 432] on button "OK" at bounding box center [499, 425] width 72 height 37
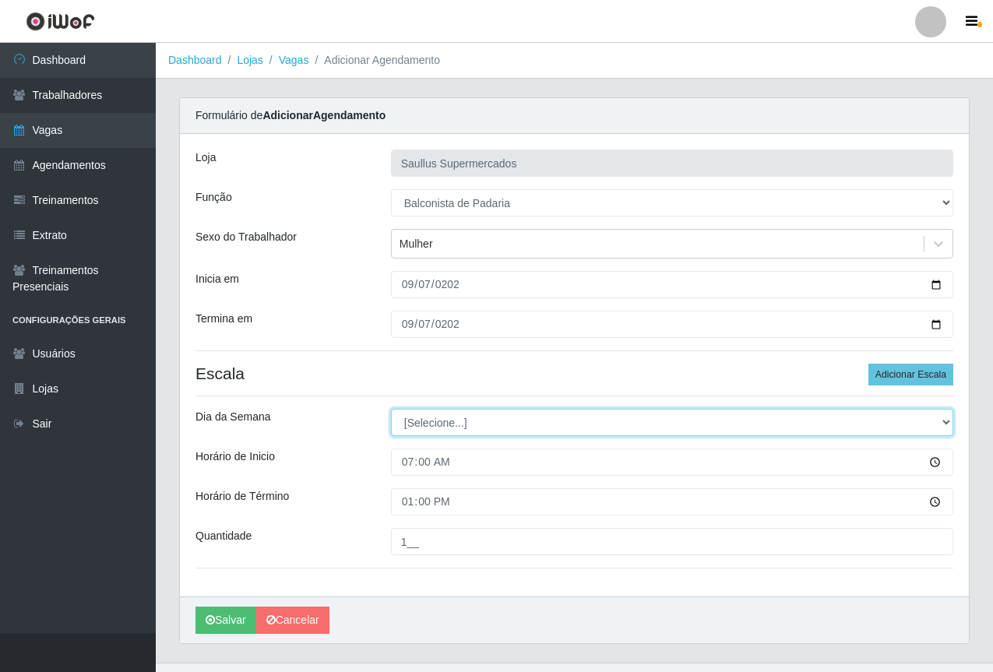
click at [433, 423] on select "[Selecione...] Segunda Terça Quarta Quinta Sexta Sábado Domingo" at bounding box center [672, 422] width 562 height 27
select select "0"
click at [391, 409] on select "[Selecione...] Segunda Terça Quarta Quinta Sexta Sábado Domingo" at bounding box center [672, 422] width 562 height 27
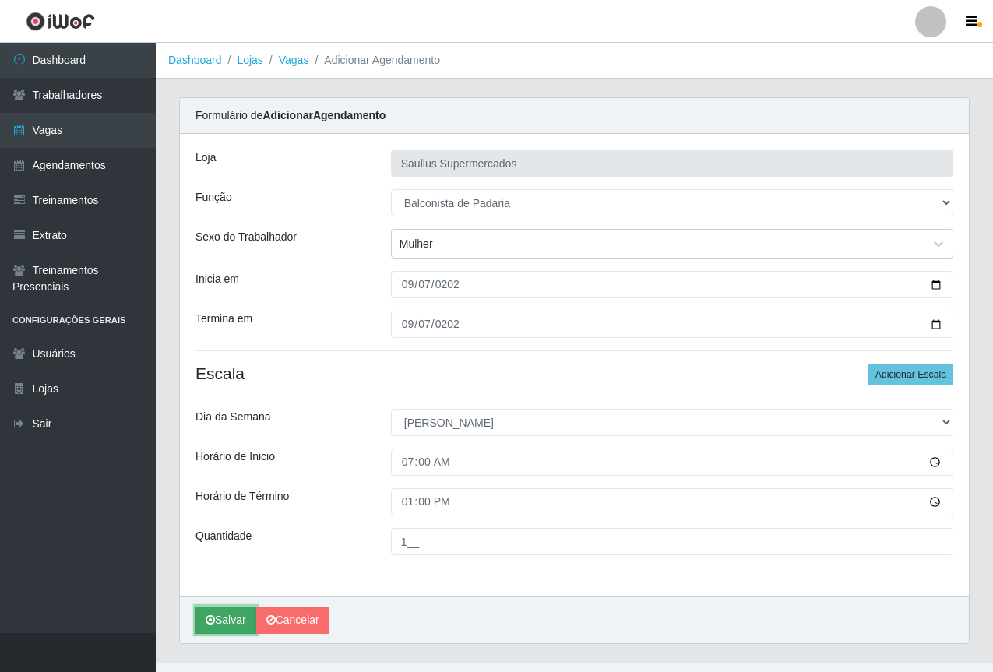
click at [231, 617] on button "Salvar" at bounding box center [226, 620] width 61 height 27
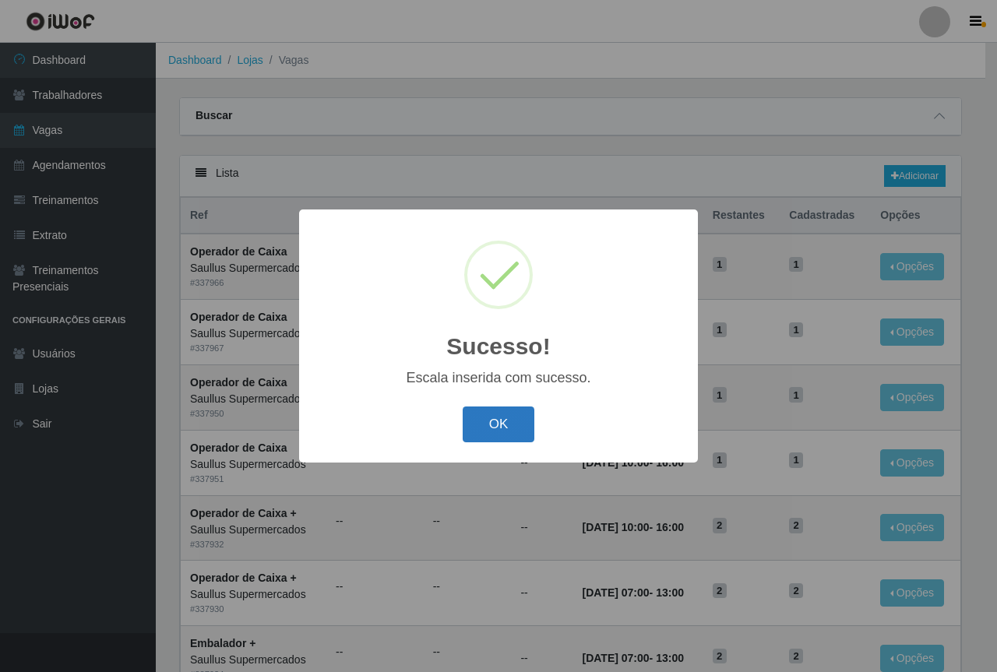
click at [515, 422] on button "OK" at bounding box center [499, 425] width 72 height 37
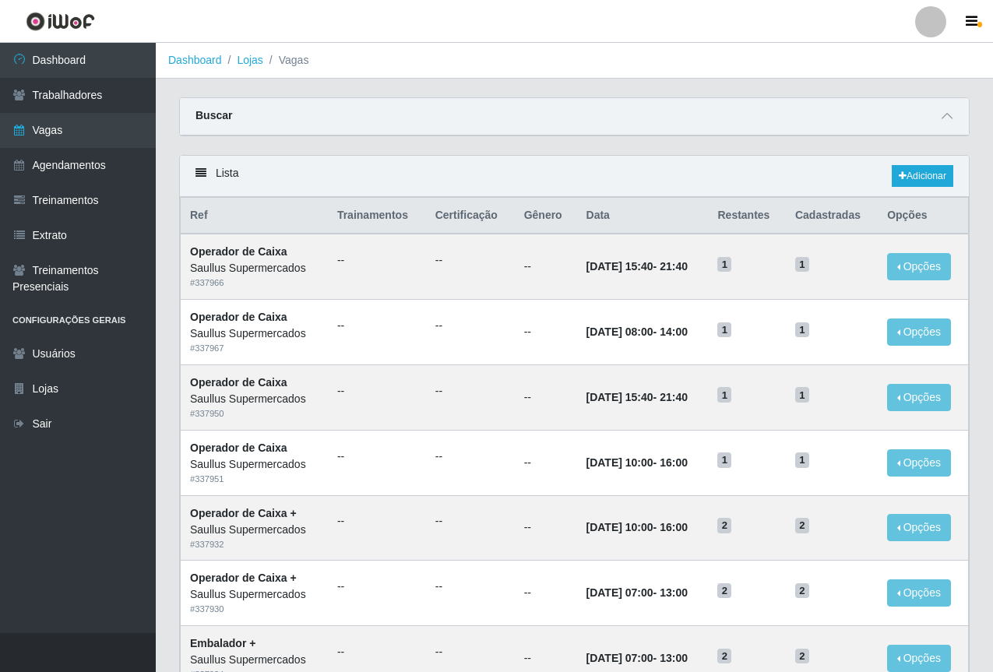
click at [745, 72] on ol "Dashboard Lojas Vagas" at bounding box center [574, 61] width 837 height 36
